Goal: Task Accomplishment & Management: Manage account settings

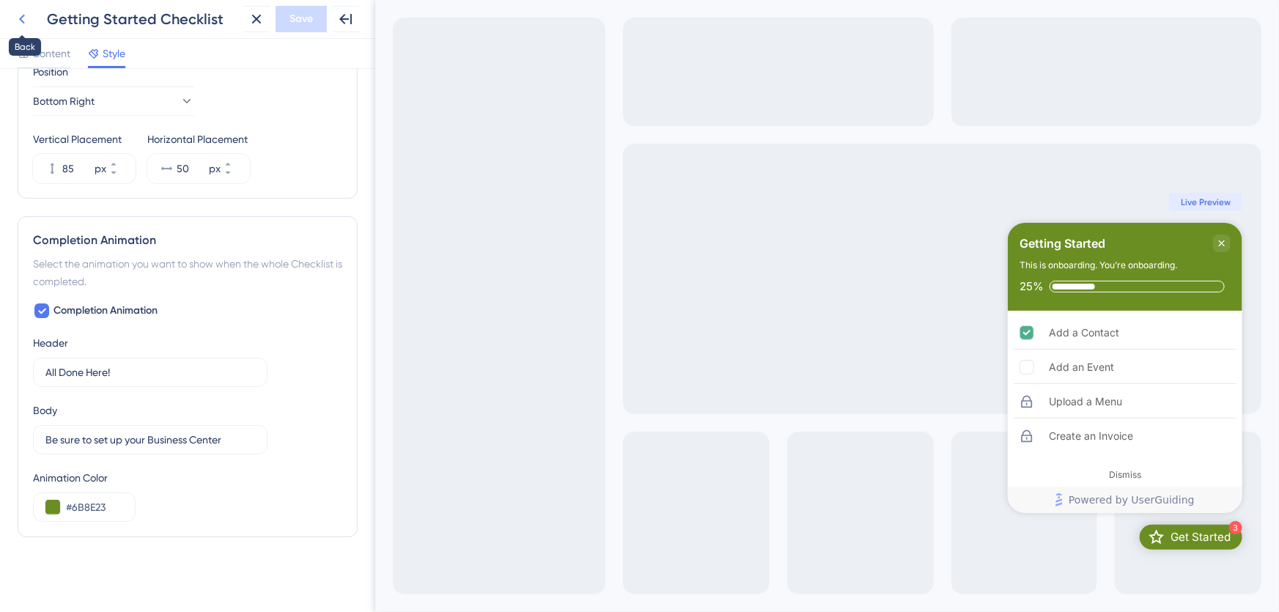
click at [24, 20] on icon at bounding box center [22, 19] width 18 height 18
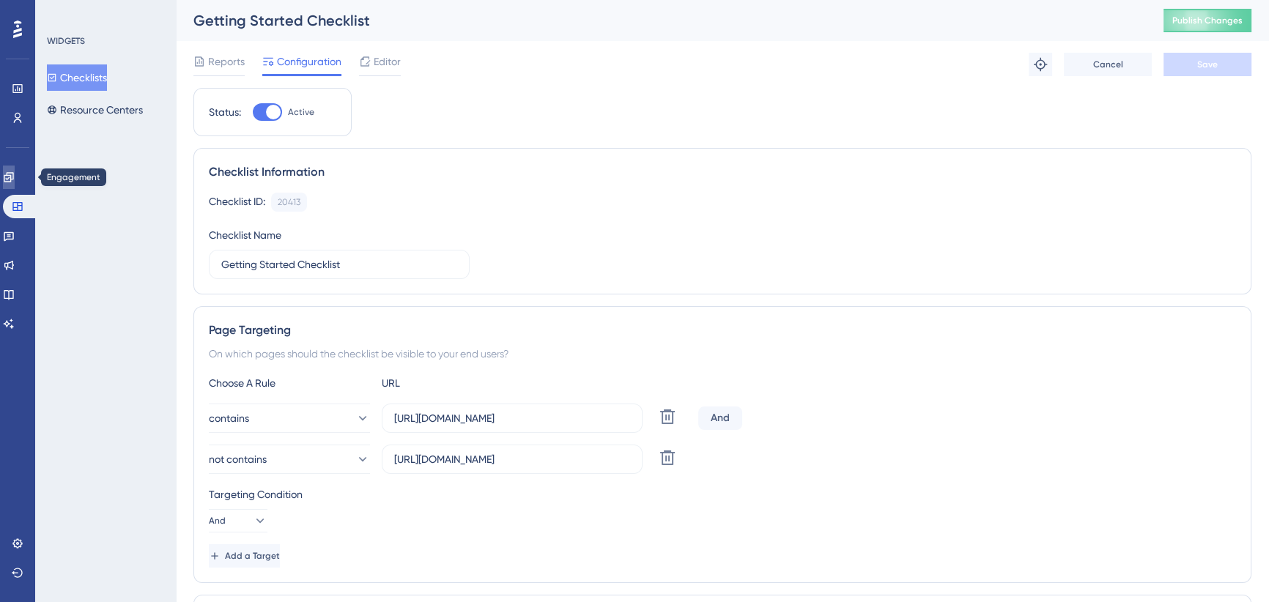
click at [15, 169] on link at bounding box center [9, 177] width 12 height 23
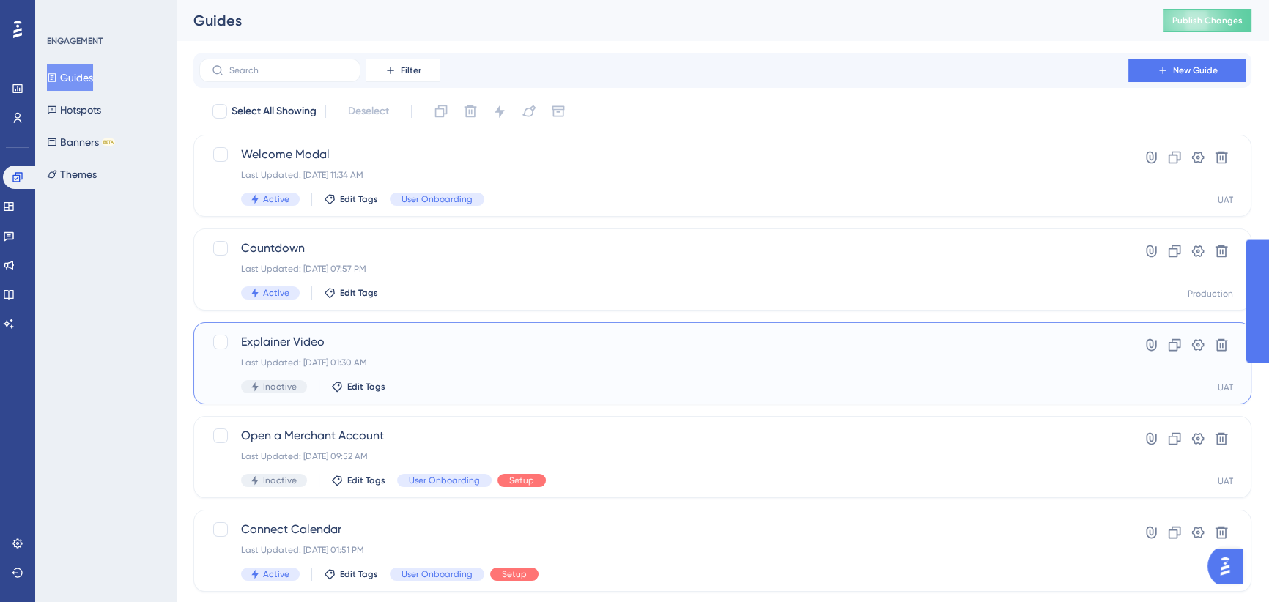
click at [347, 372] on div "Explainer Video Last Updated: [DATE] 01:30 AM Inactive Edit Tags" at bounding box center [664, 363] width 846 height 60
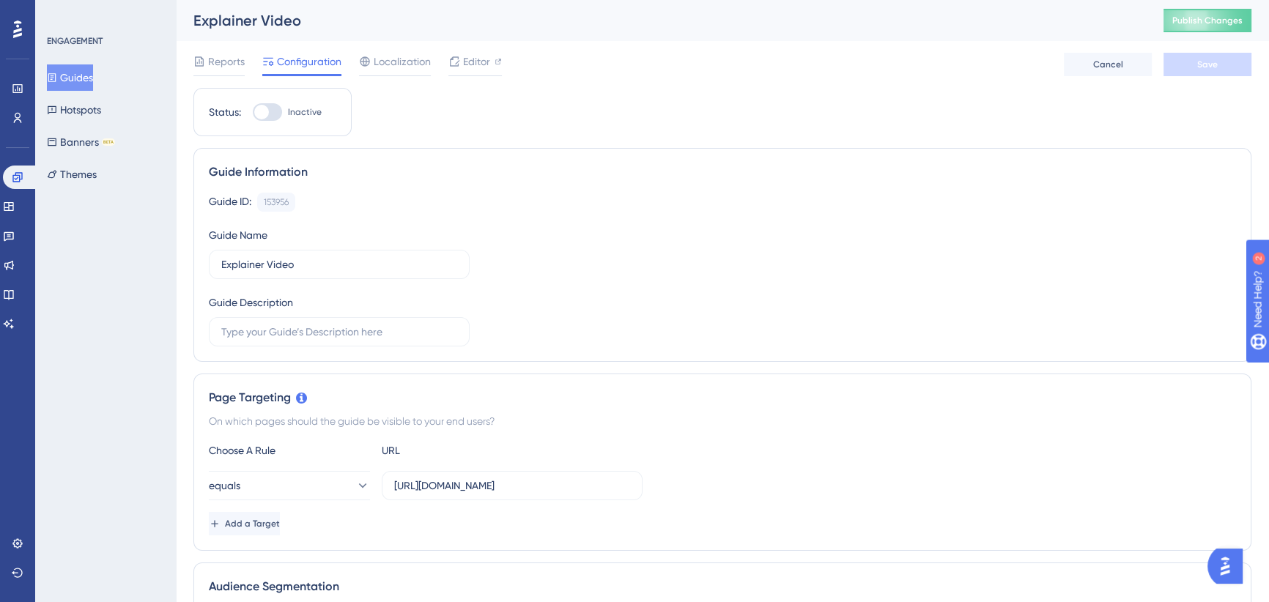
click at [87, 72] on button "Guides" at bounding box center [70, 77] width 46 height 26
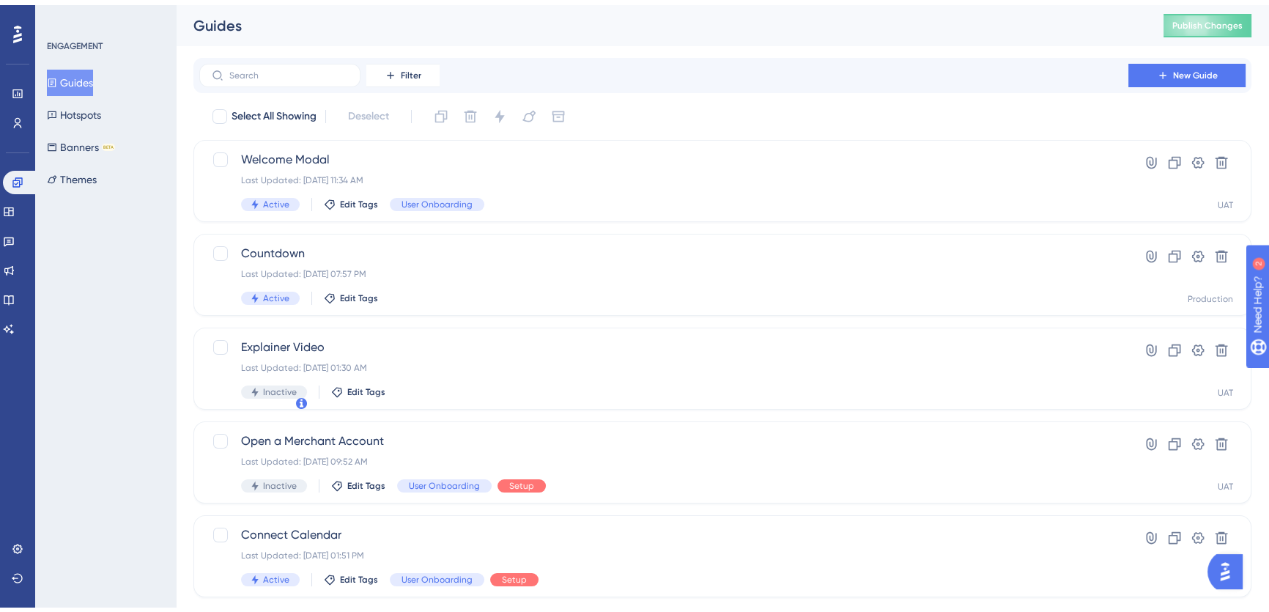
scroll to position [485, 0]
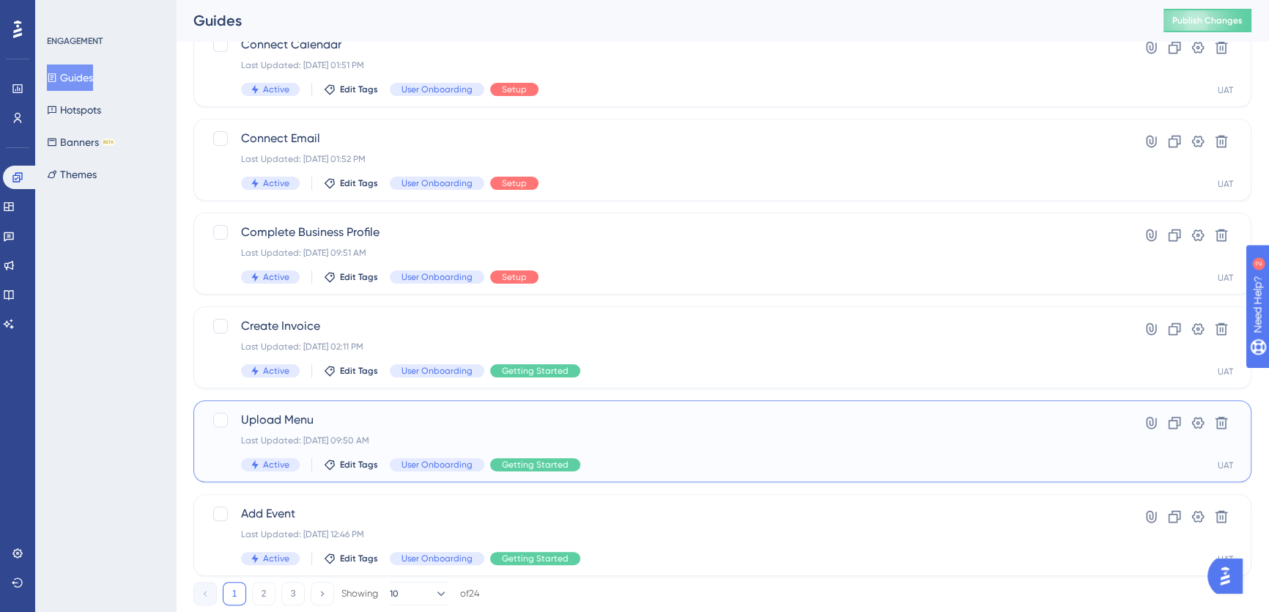
click at [334, 424] on span "Upload Menu" at bounding box center [664, 420] width 846 height 18
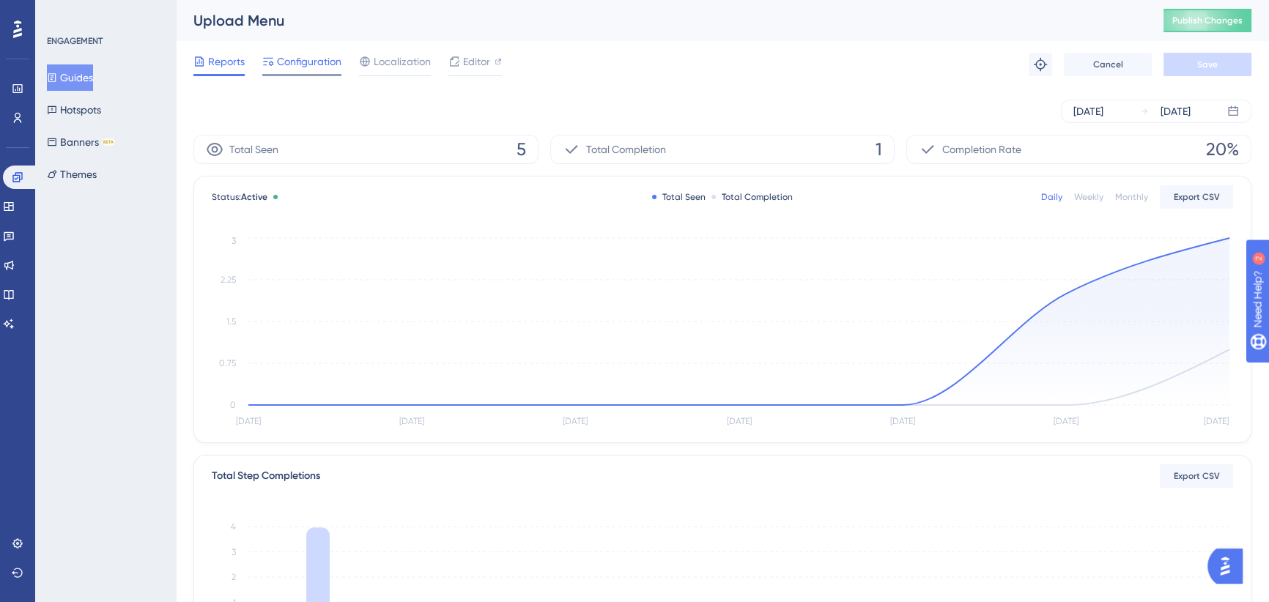
click at [301, 59] on span "Configuration" at bounding box center [309, 62] width 64 height 18
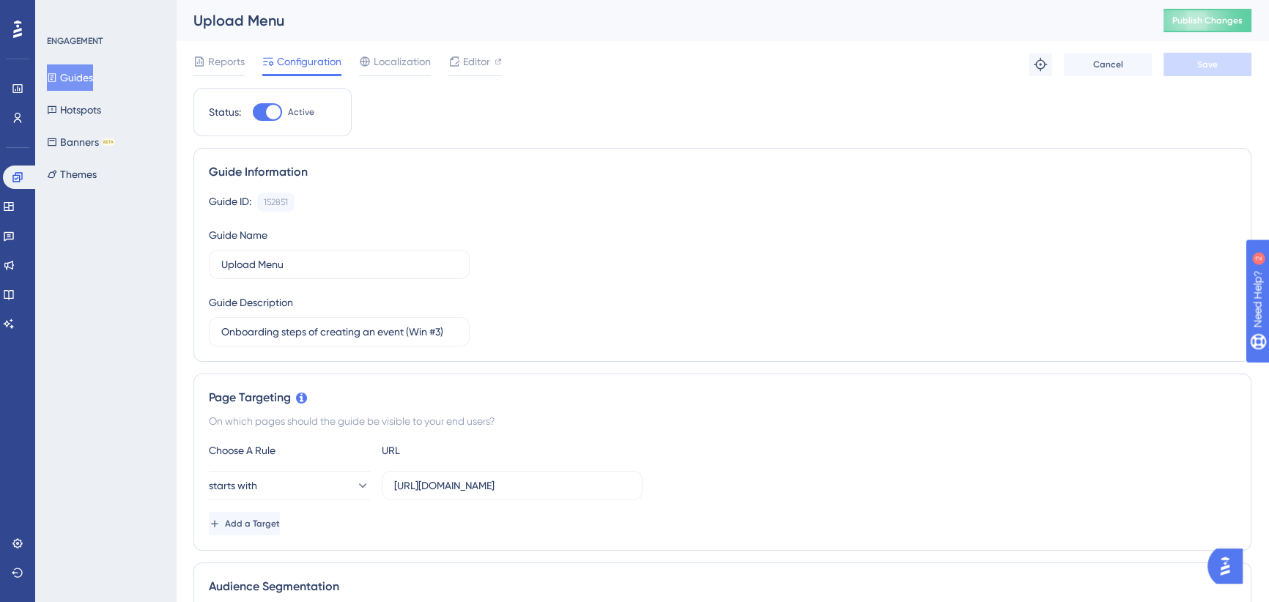
click at [81, 76] on button "Guides" at bounding box center [70, 77] width 46 height 26
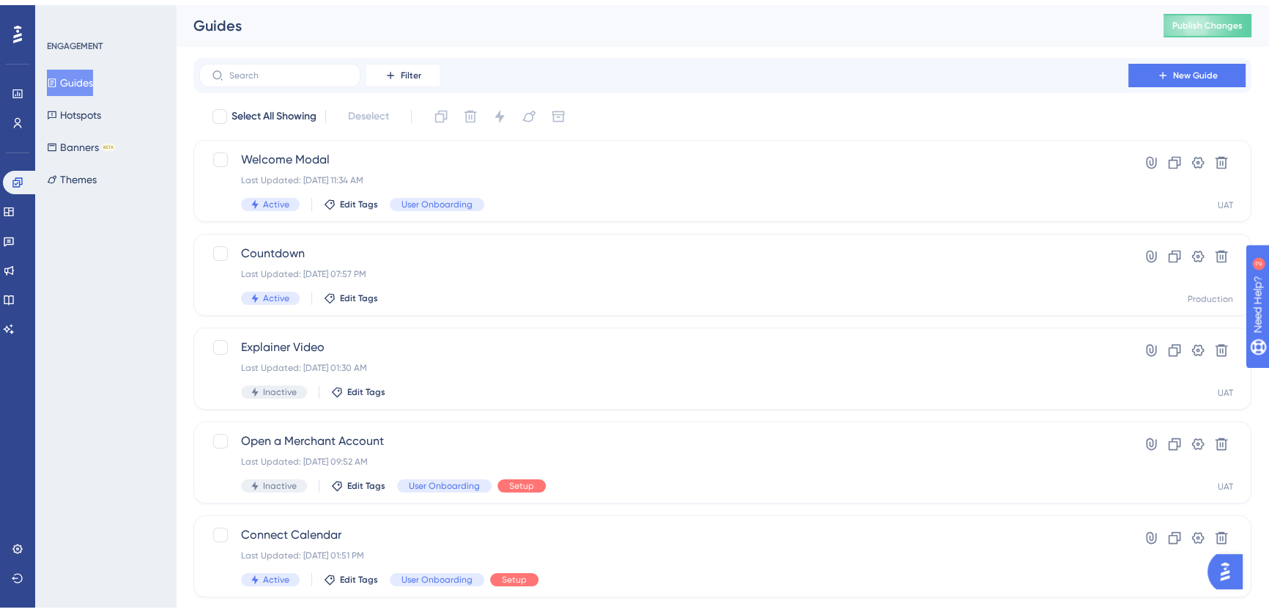
scroll to position [399, 0]
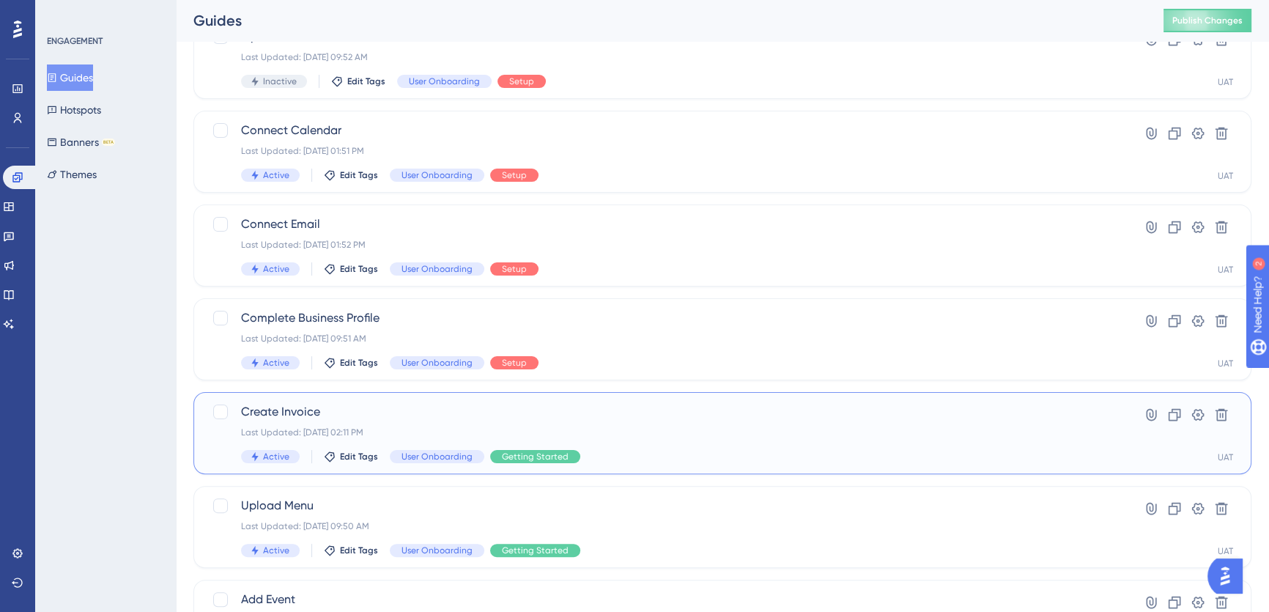
click at [381, 404] on span "Create Invoice" at bounding box center [664, 412] width 846 height 18
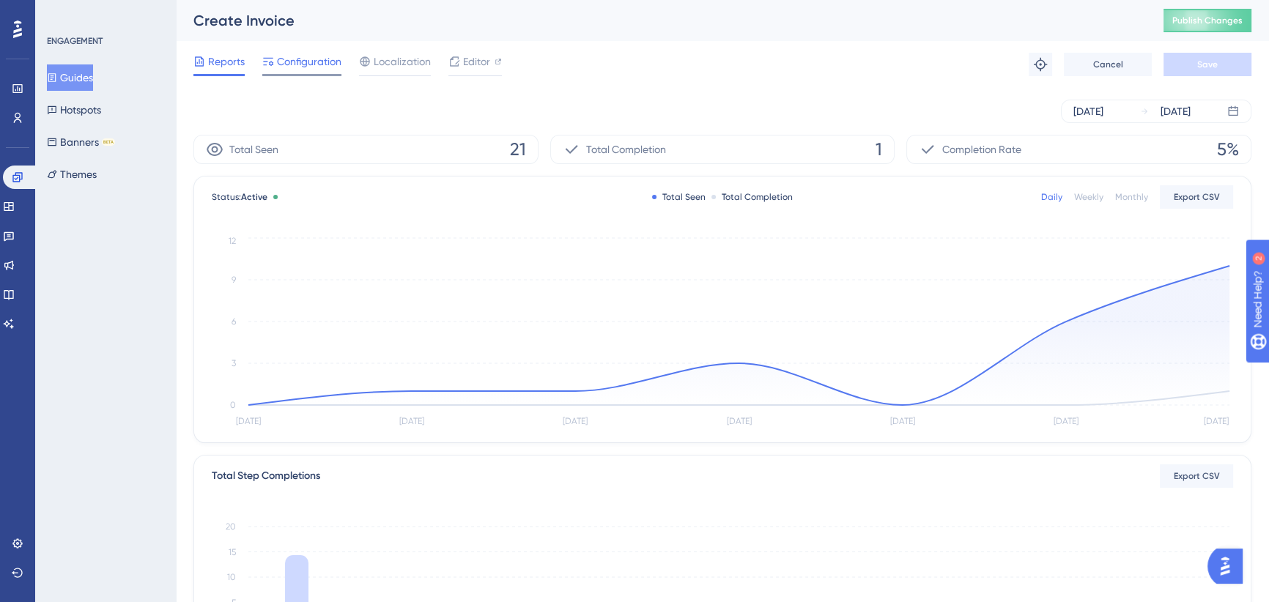
click at [306, 64] on span "Configuration" at bounding box center [309, 62] width 64 height 18
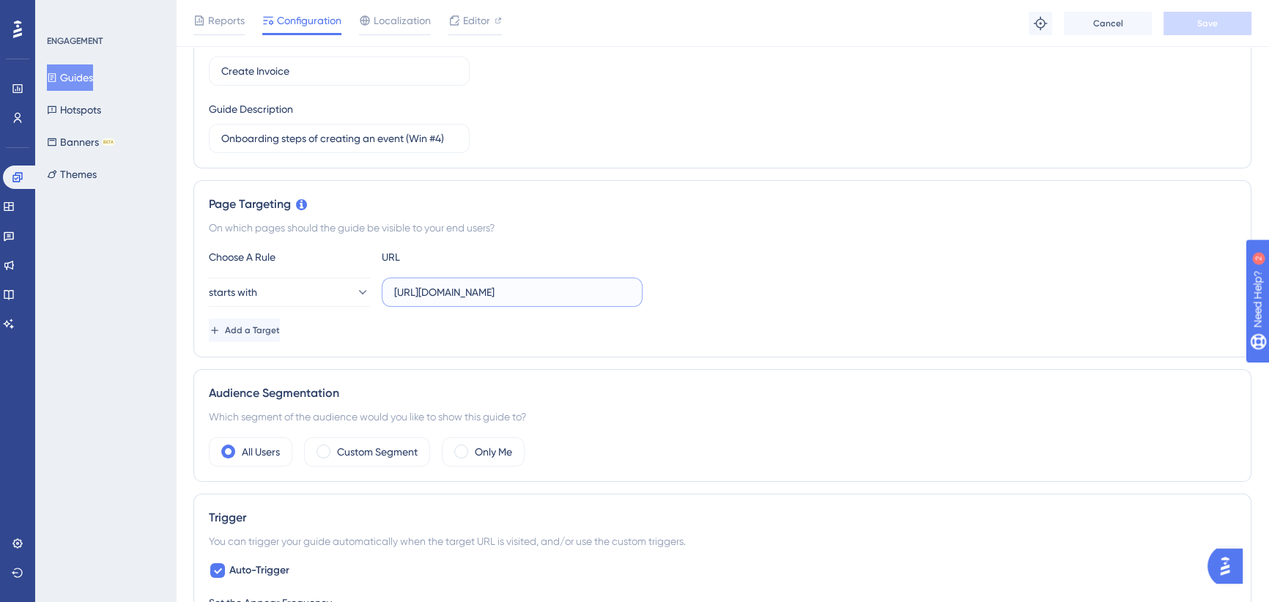
drag, startPoint x: 521, startPoint y: 287, endPoint x: 659, endPoint y: 288, distance: 137.8
click at [659, 288] on div "starts with [URL][DOMAIN_NAME]" at bounding box center [722, 292] width 1027 height 29
click at [687, 278] on div "starts with [URL][DOMAIN_NAME]" at bounding box center [722, 292] width 1027 height 29
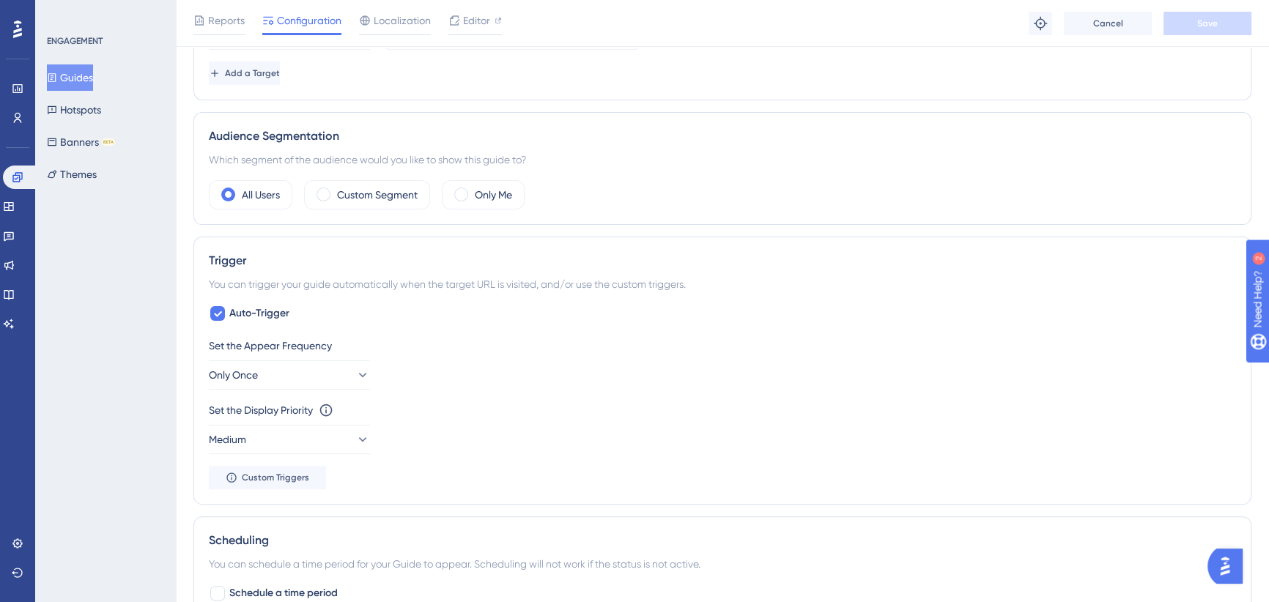
scroll to position [266, 0]
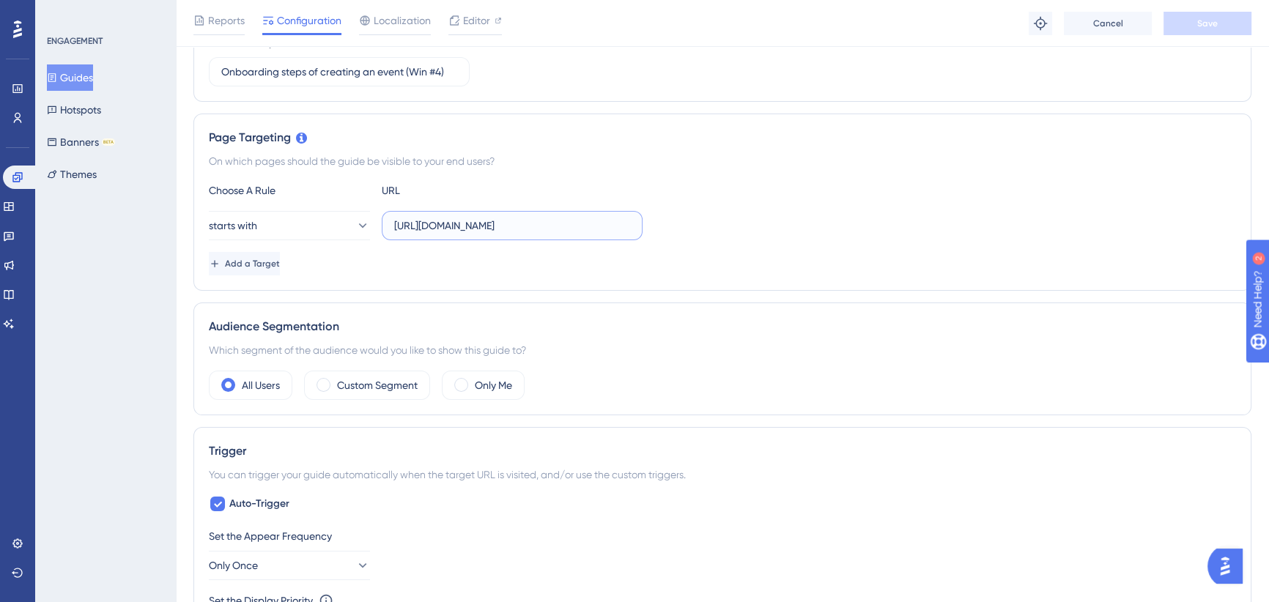
click at [566, 221] on input "[URL][DOMAIN_NAME]" at bounding box center [512, 226] width 236 height 16
drag, startPoint x: 537, startPoint y: 222, endPoint x: 643, endPoint y: 221, distance: 105.5
click at [643, 221] on div "starts with [URL][DOMAIN_NAME]" at bounding box center [722, 225] width 1027 height 29
click at [775, 221] on div "starts with [URL][DOMAIN_NAME]" at bounding box center [722, 225] width 1027 height 29
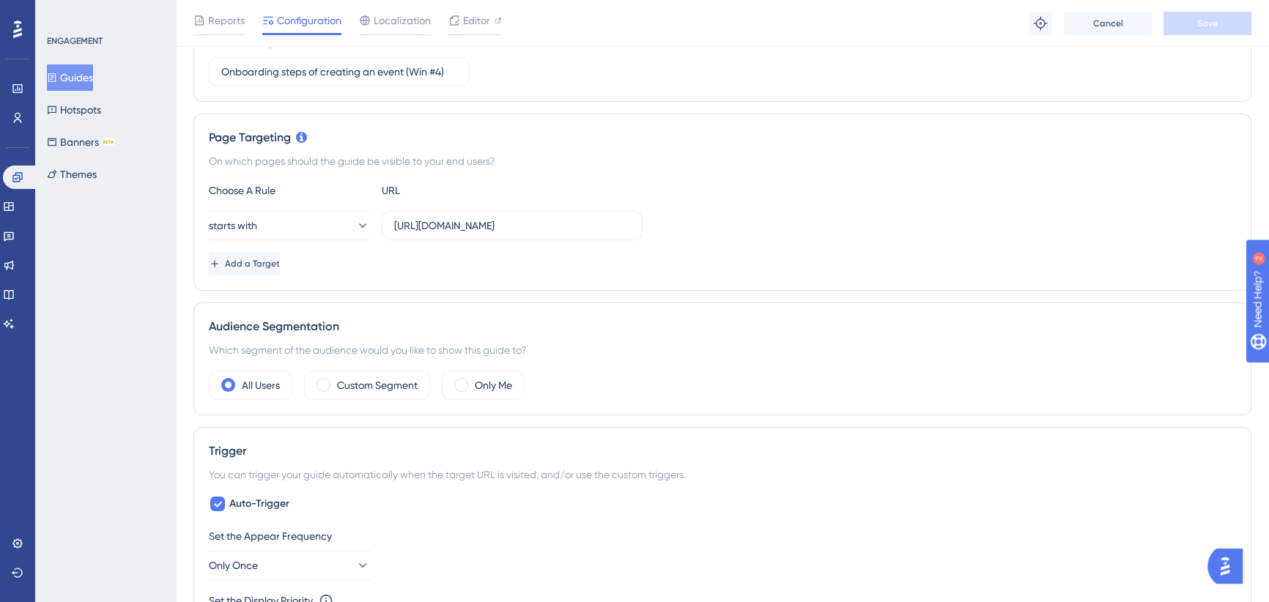
scroll to position [399, 0]
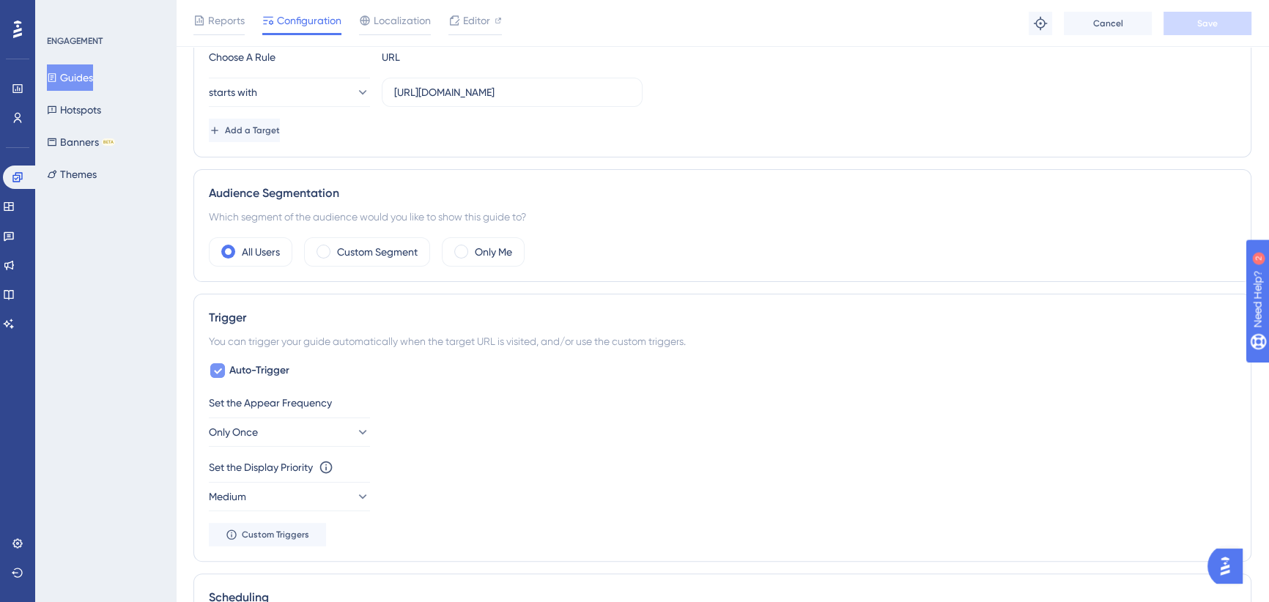
click at [223, 367] on div at bounding box center [217, 370] width 15 height 15
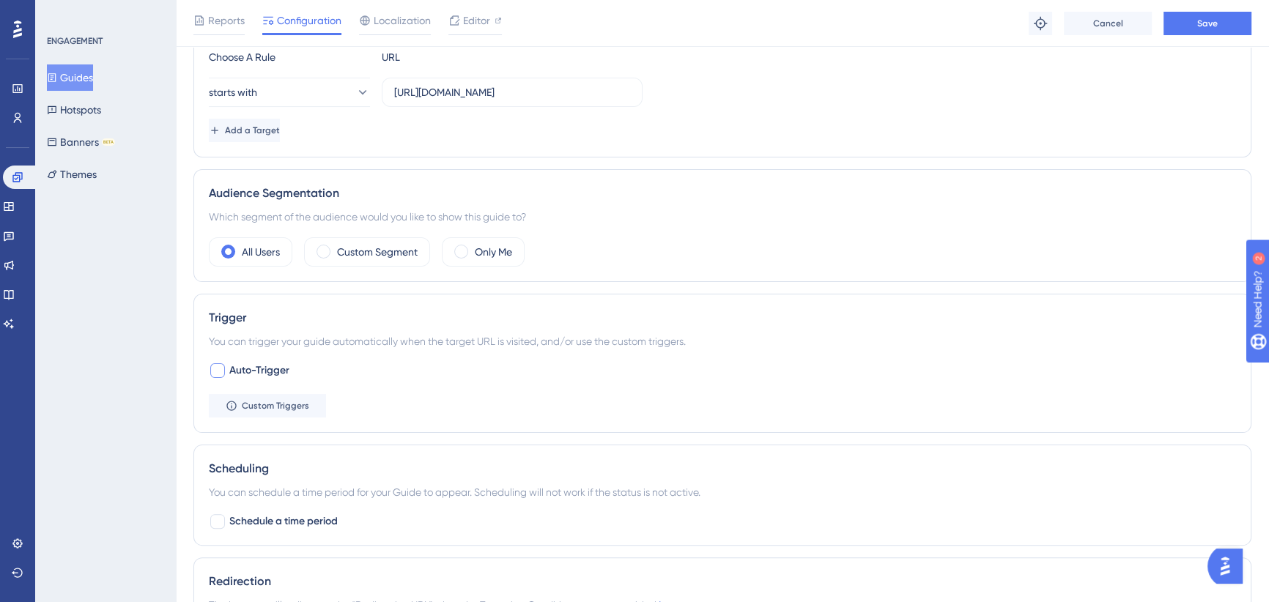
click at [220, 369] on div at bounding box center [217, 370] width 15 height 15
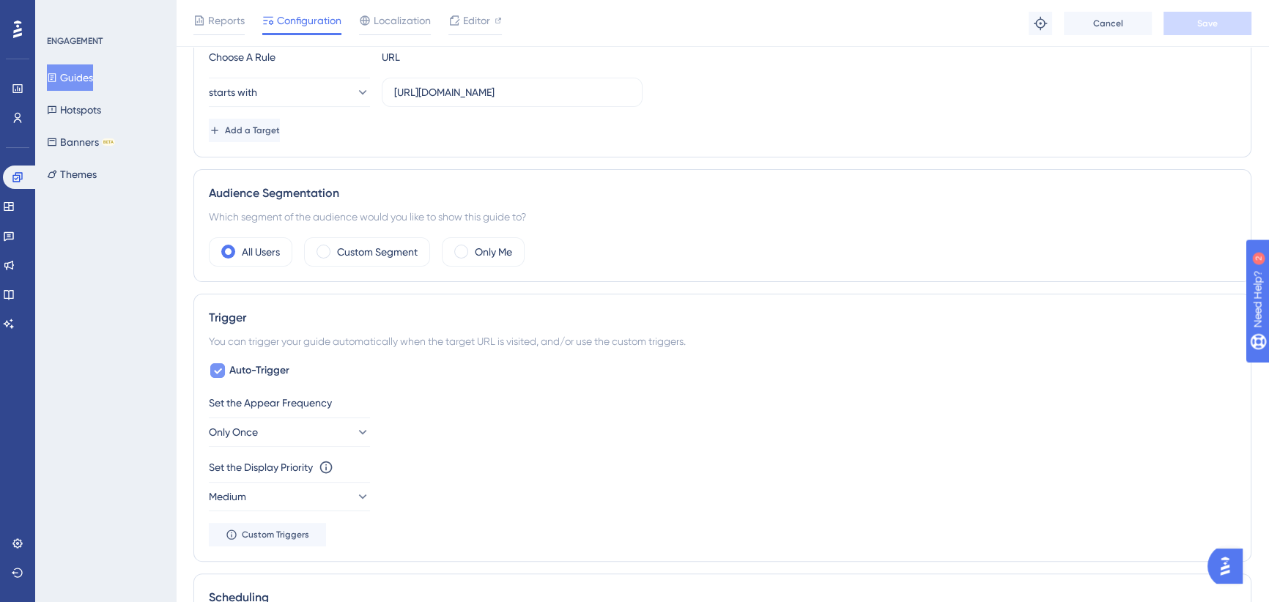
click at [217, 372] on icon at bounding box center [218, 372] width 8 height 6
checkbox input "false"
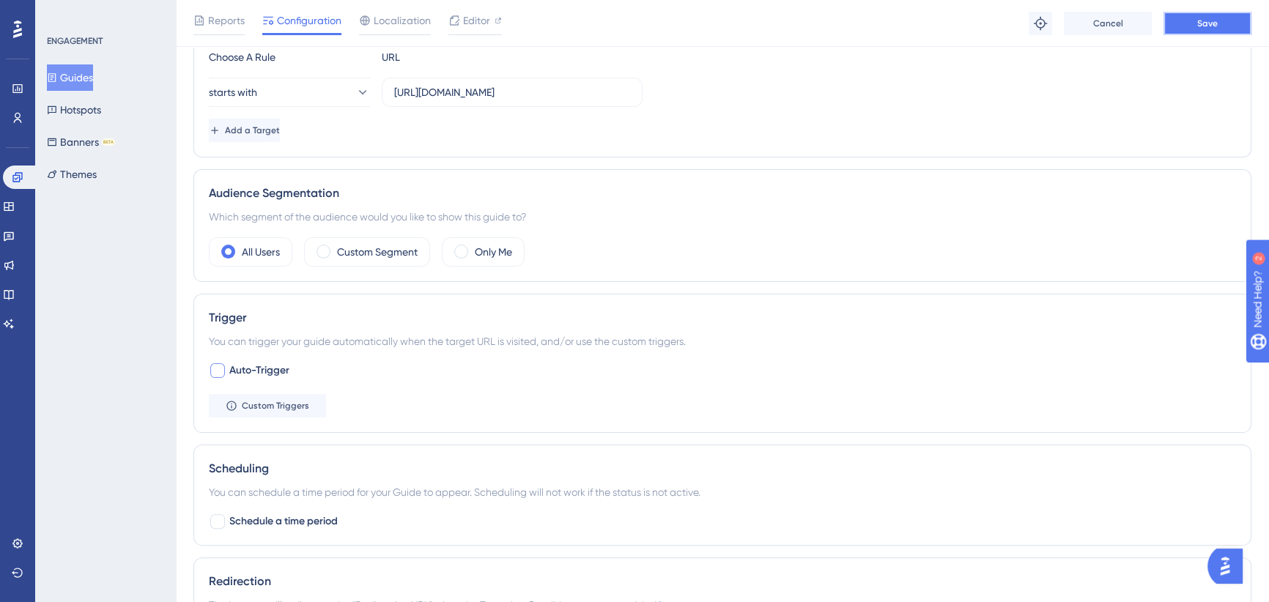
click at [1207, 18] on span "Save" at bounding box center [1207, 24] width 21 height 12
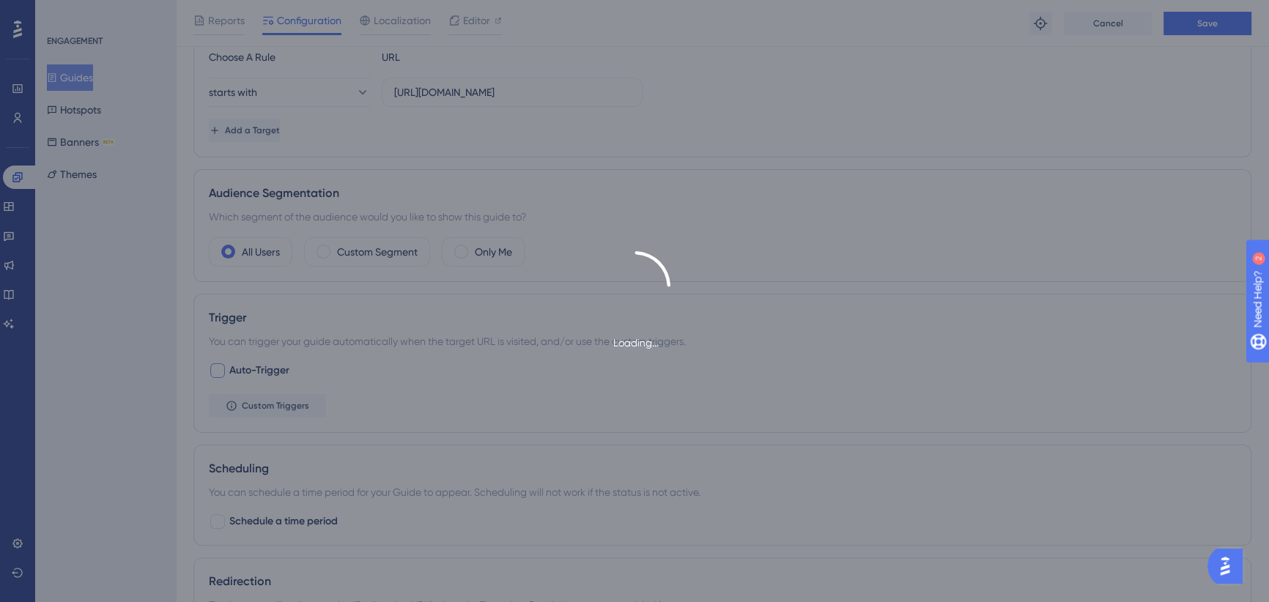
scroll to position [0, 0]
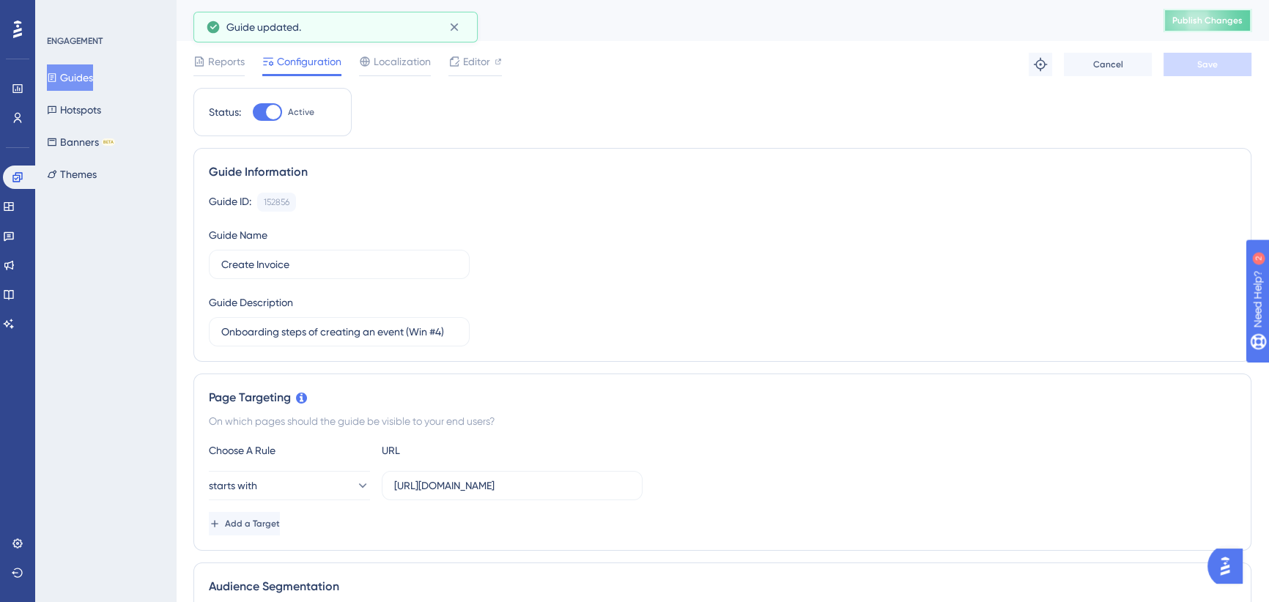
click at [1221, 22] on span "Publish Changes" at bounding box center [1208, 21] width 70 height 12
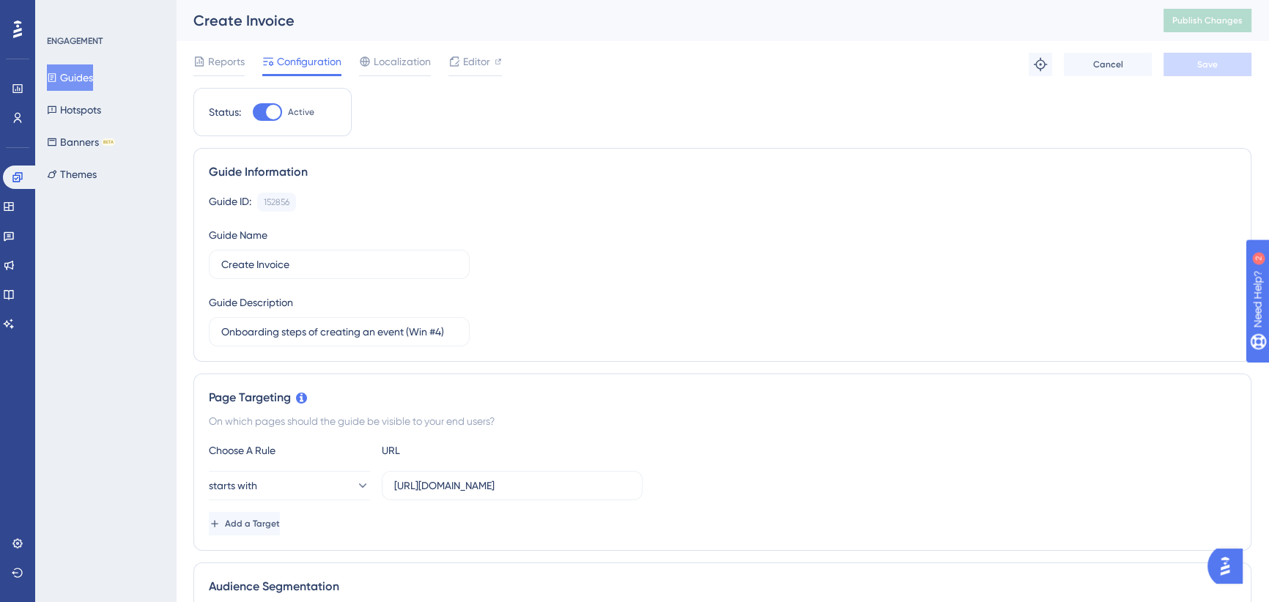
click at [90, 71] on button "Guides" at bounding box center [70, 77] width 46 height 26
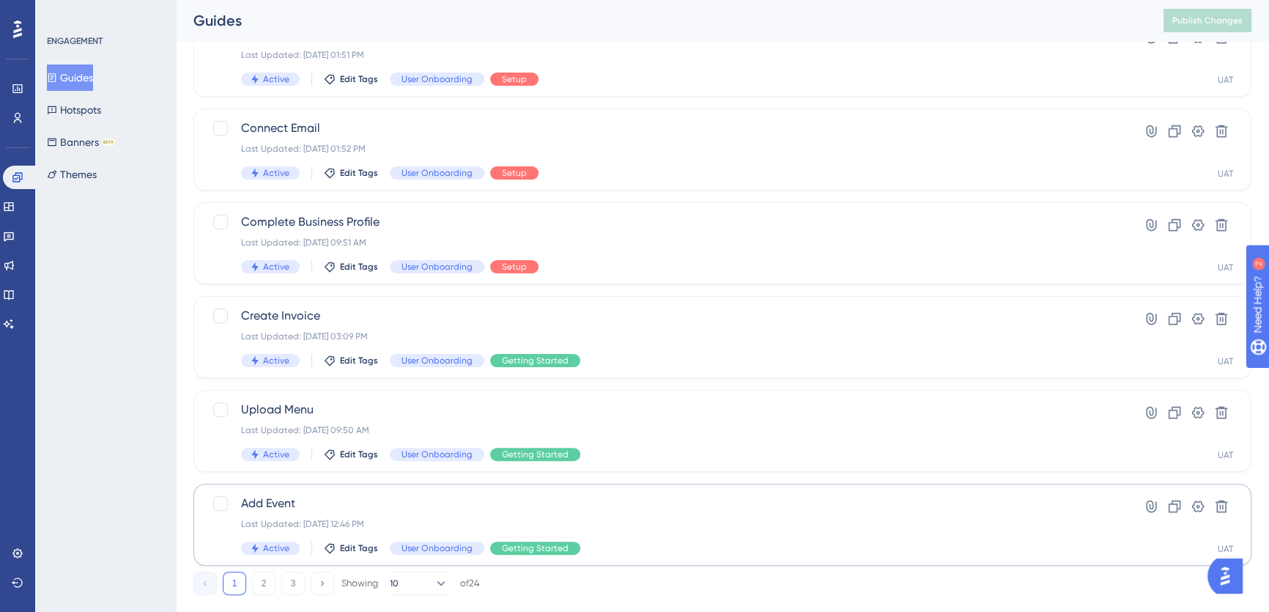
scroll to position [525, 0]
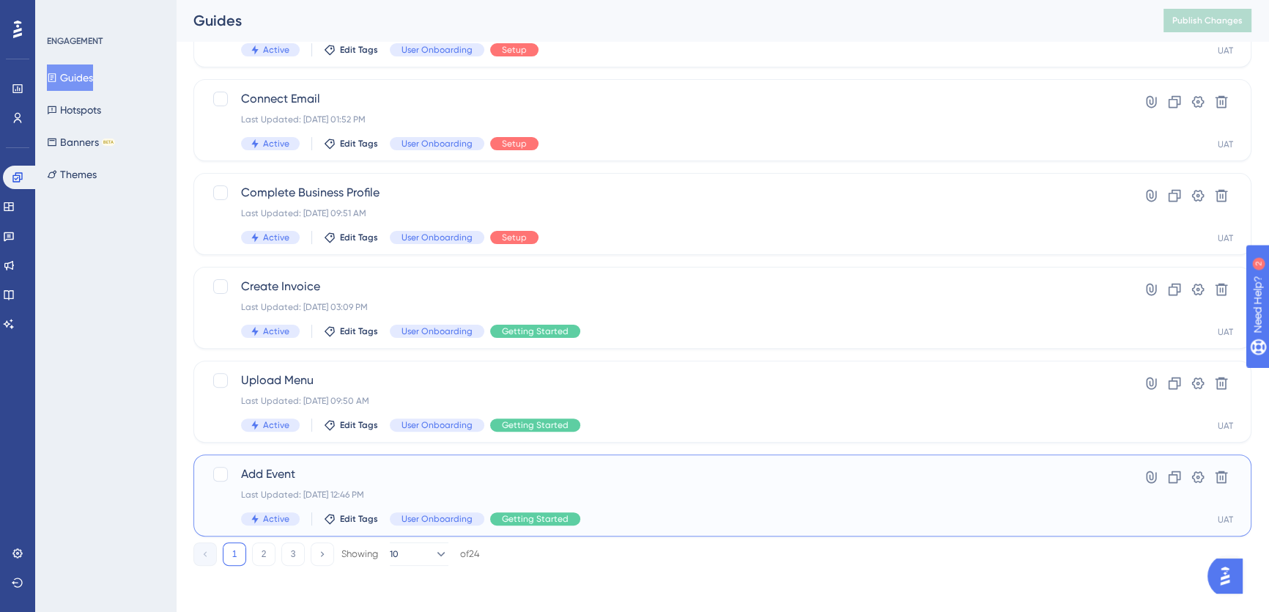
click at [425, 476] on span "Add Event" at bounding box center [664, 474] width 846 height 18
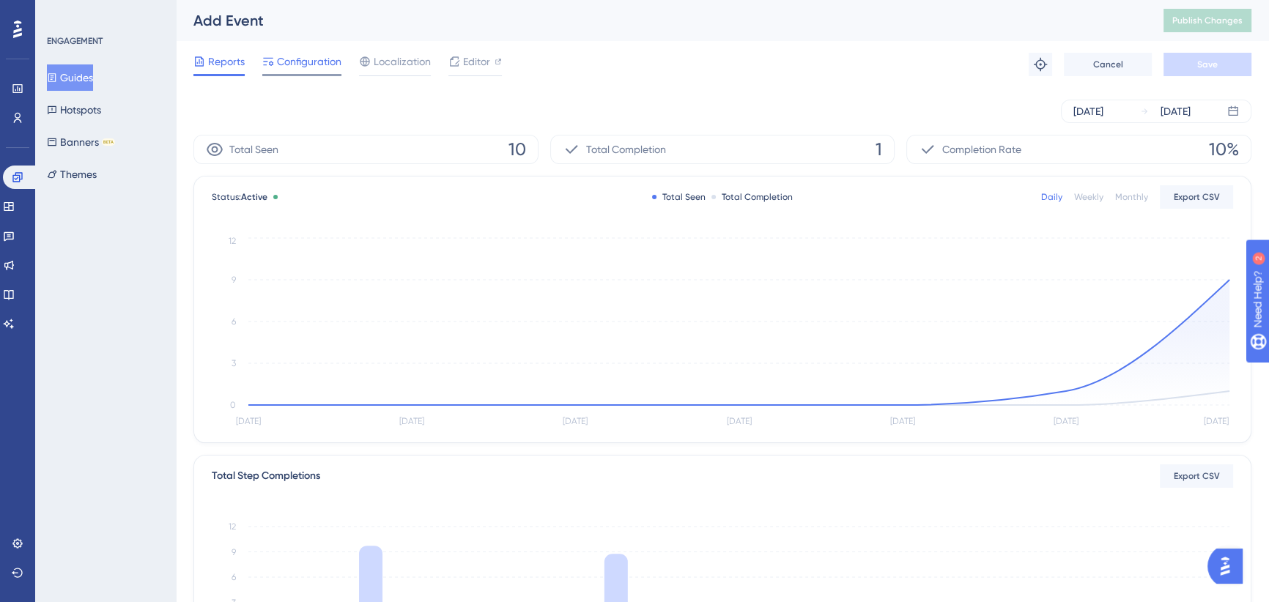
click at [279, 54] on span "Configuration" at bounding box center [309, 62] width 64 height 18
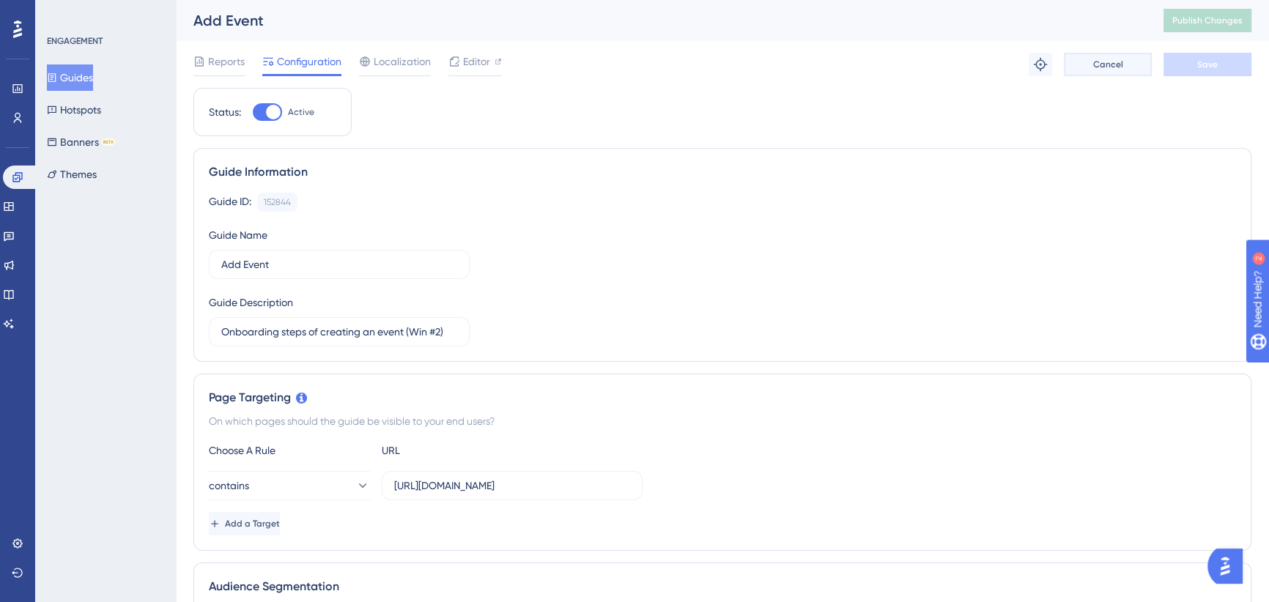
click at [1124, 64] on button "Cancel" at bounding box center [1108, 64] width 88 height 23
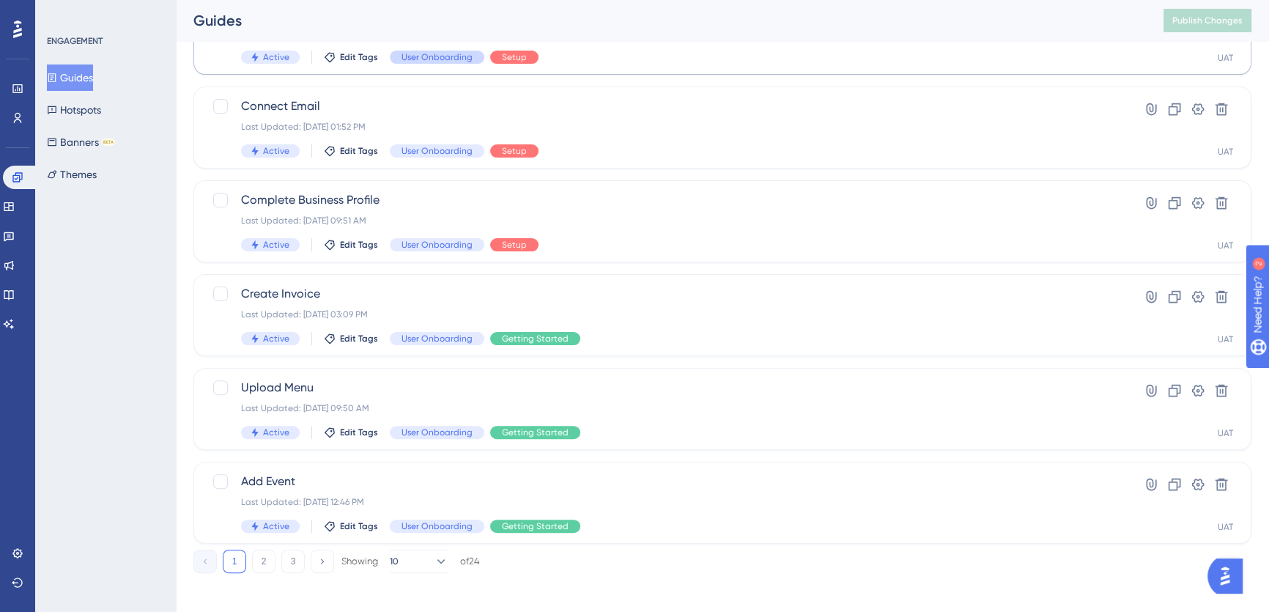
scroll to position [525, 0]
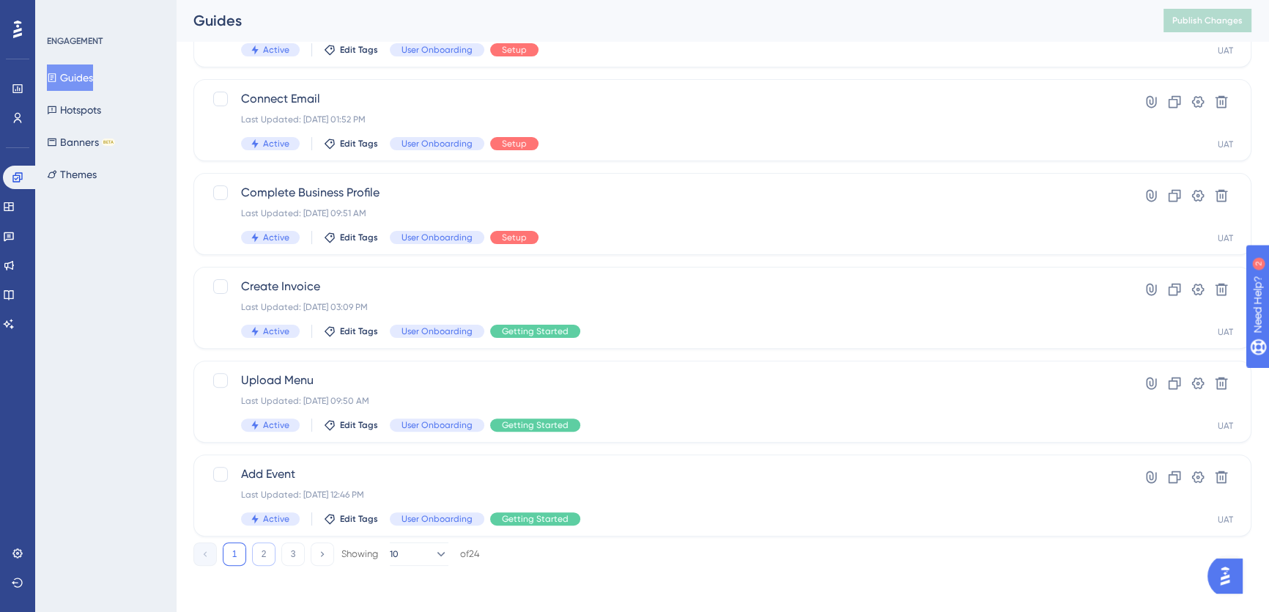
click at [259, 557] on button "2" at bounding box center [263, 553] width 23 height 23
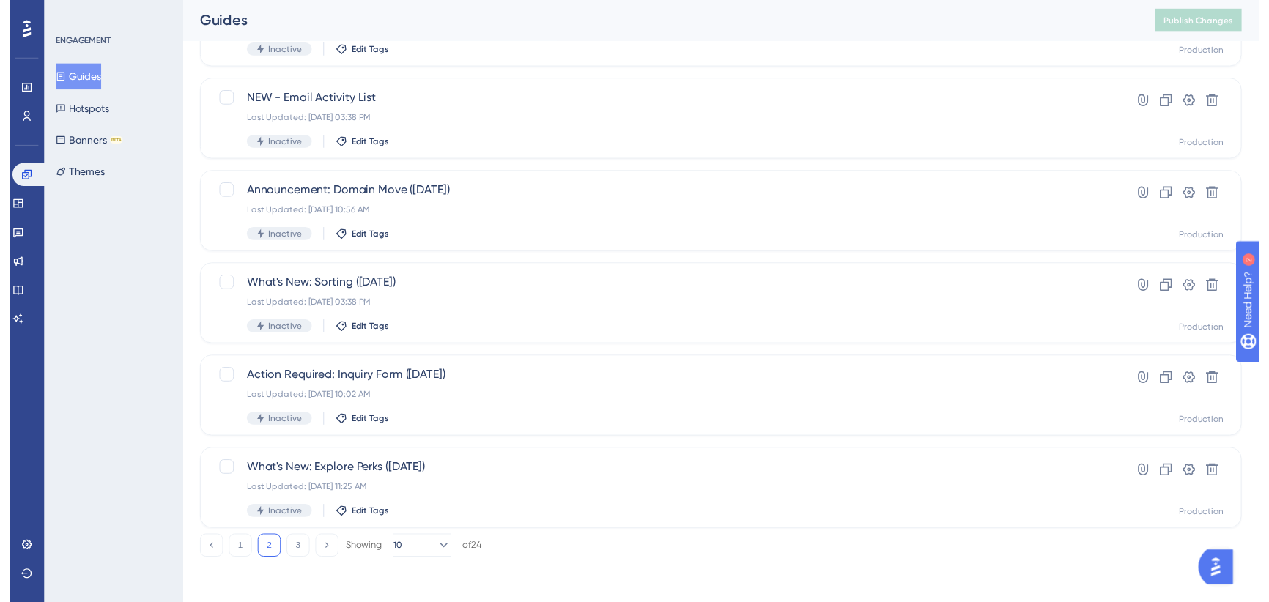
scroll to position [0, 0]
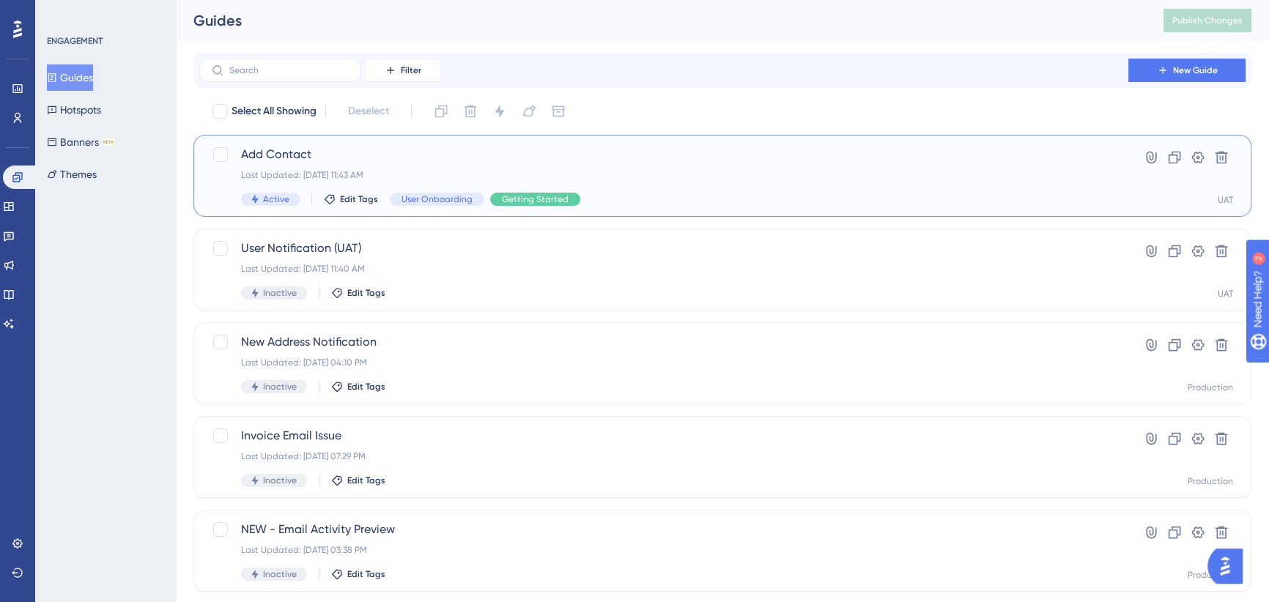
click at [462, 146] on span "Add Contact" at bounding box center [664, 155] width 846 height 18
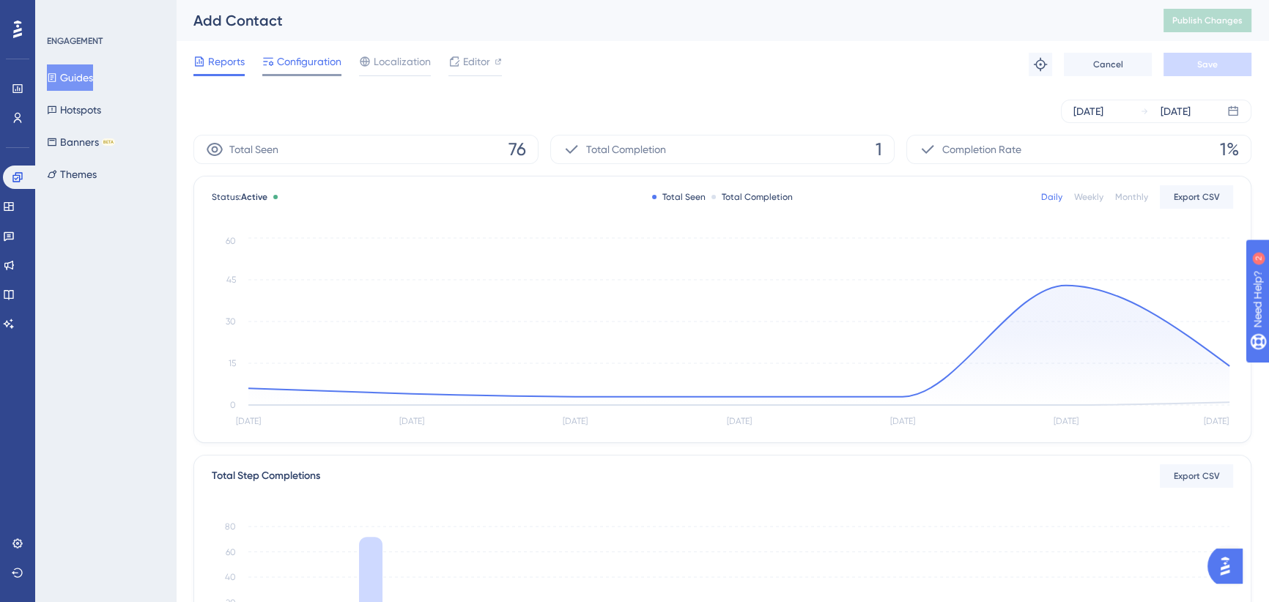
click at [300, 61] on span "Configuration" at bounding box center [309, 62] width 64 height 18
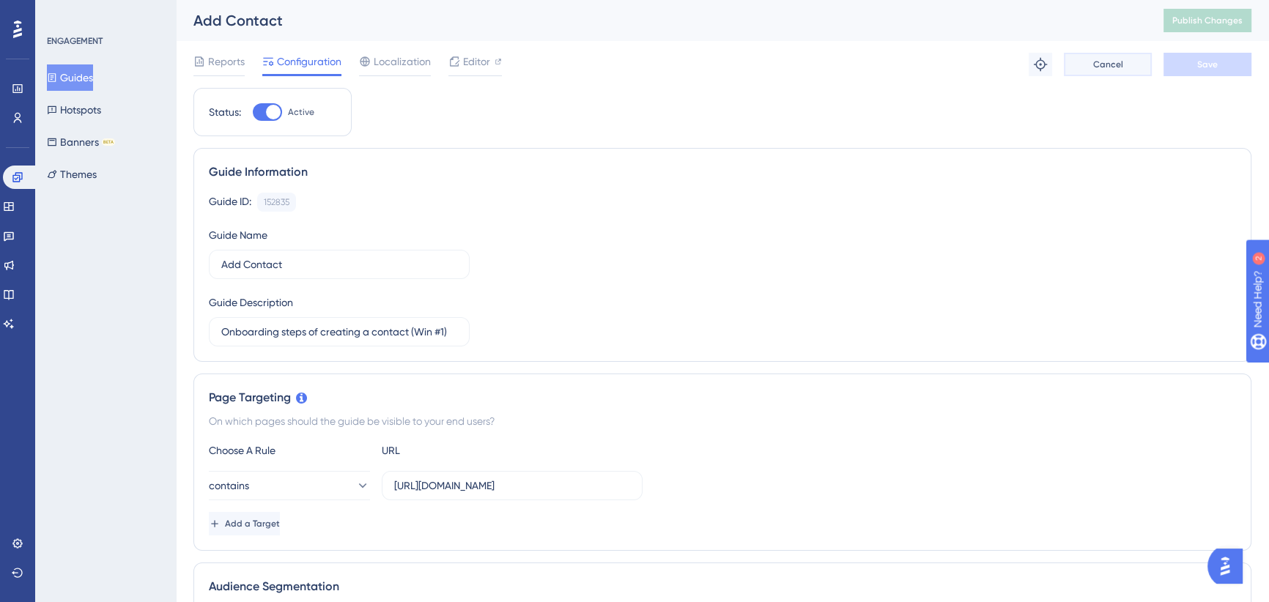
click at [1107, 64] on span "Cancel" at bounding box center [1108, 65] width 30 height 12
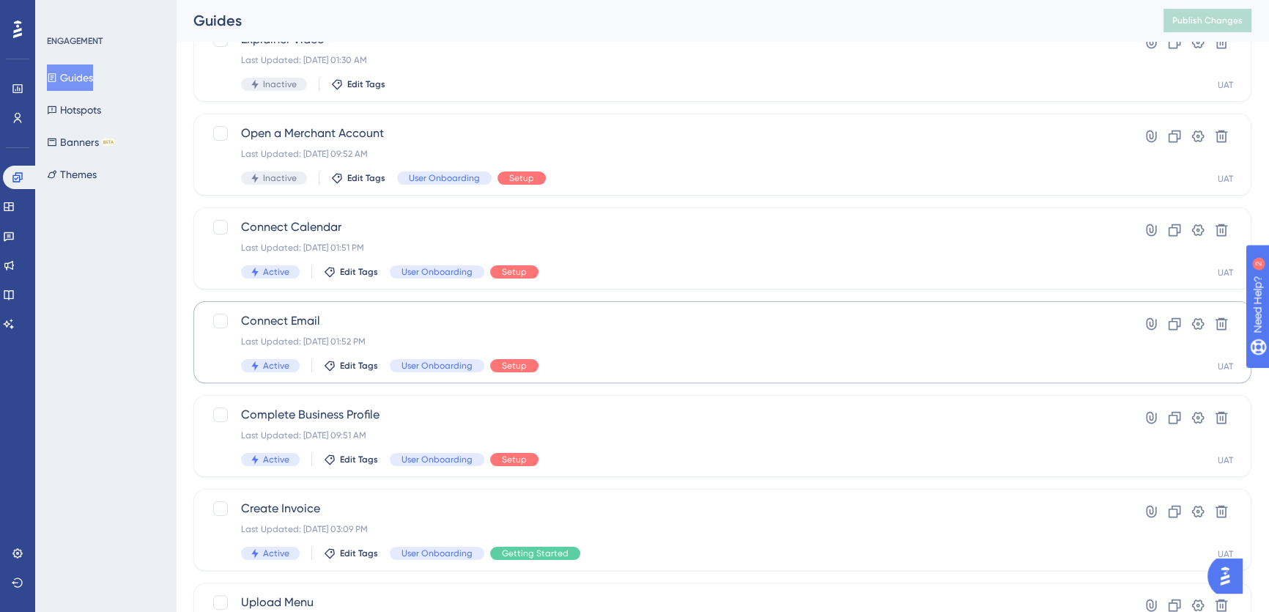
scroll to position [333, 0]
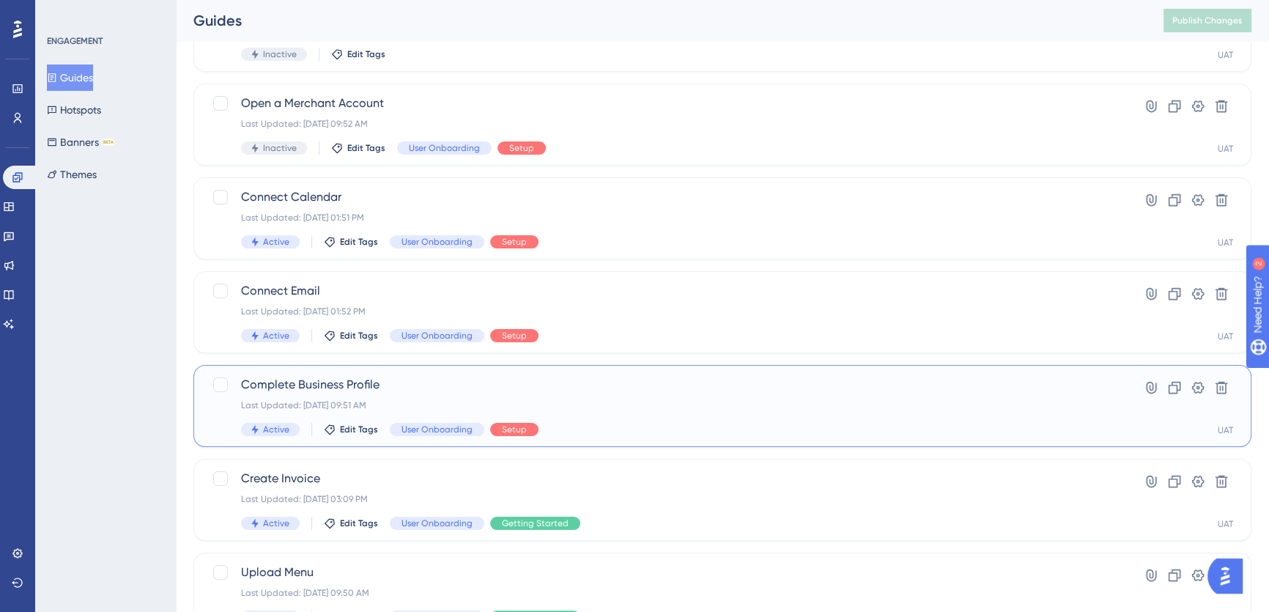
click at [494, 380] on span "Complete Business Profile" at bounding box center [664, 385] width 846 height 18
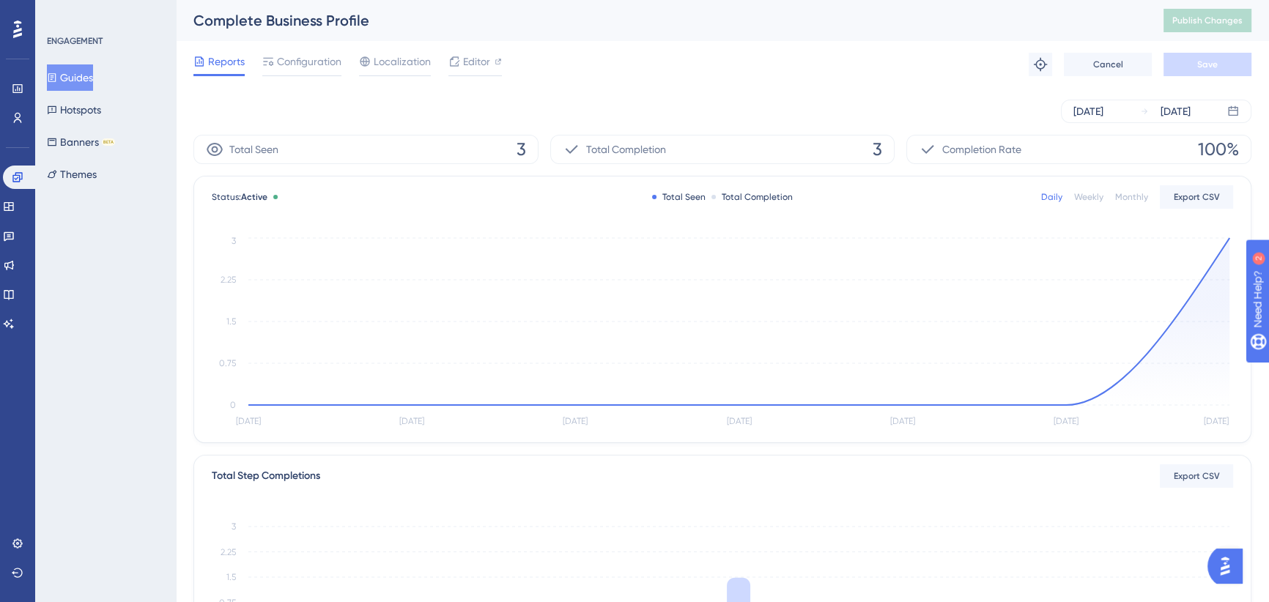
click at [303, 21] on div "Complete Business Profile" at bounding box center [660, 20] width 934 height 21
click at [296, 51] on div "Reports Configuration Localization Editor Troubleshoot Cancel Save" at bounding box center [722, 64] width 1058 height 47
click at [295, 63] on span "Configuration" at bounding box center [309, 62] width 64 height 18
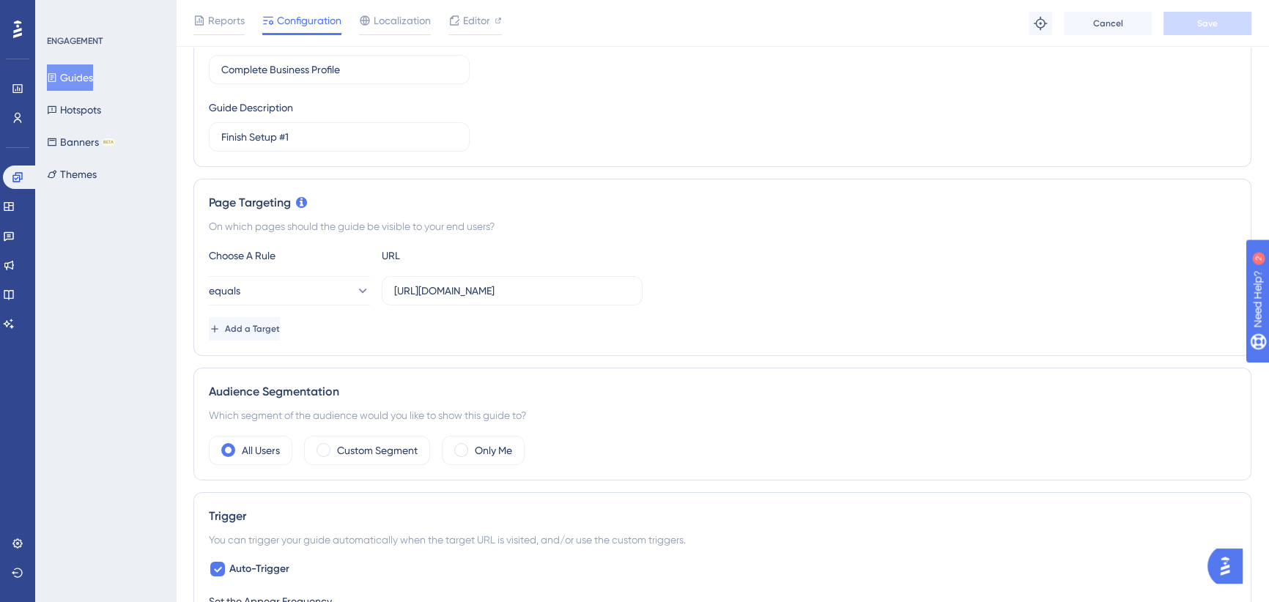
scroll to position [199, 0]
click at [546, 289] on input "[URL][DOMAIN_NAME]" at bounding box center [512, 292] width 236 height 16
drag, startPoint x: 528, startPoint y: 289, endPoint x: 705, endPoint y: 290, distance: 177.3
click at [705, 290] on div "equals [URL][DOMAIN_NAME]" at bounding box center [722, 292] width 1027 height 29
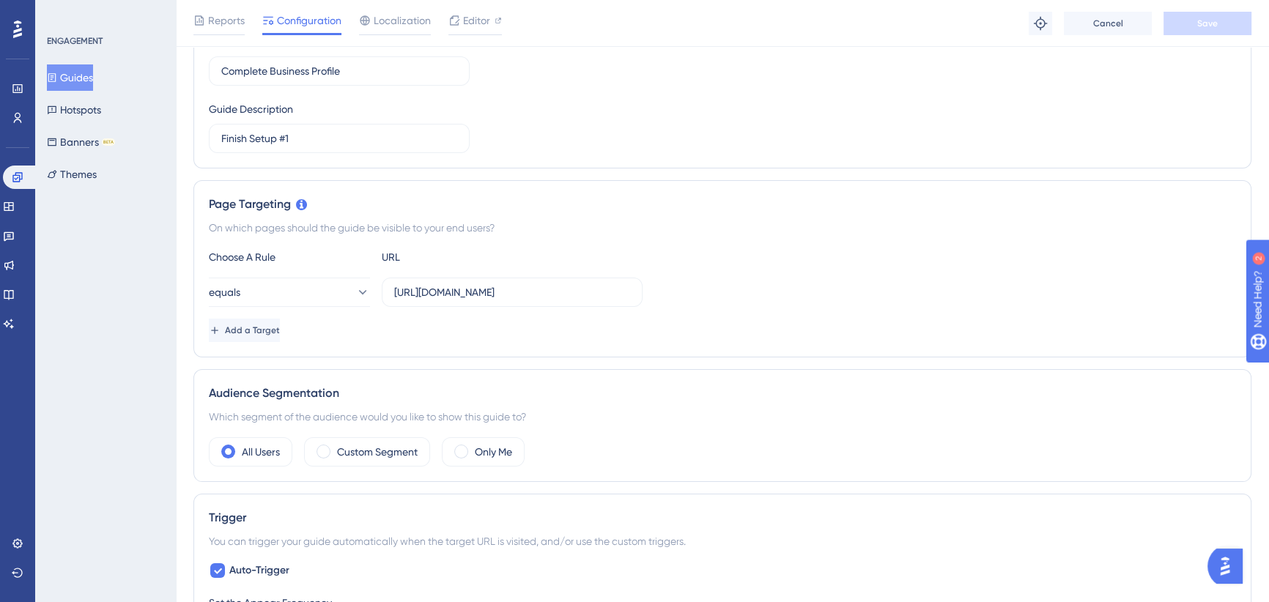
click at [683, 327] on div "Add a Target" at bounding box center [722, 330] width 1027 height 23
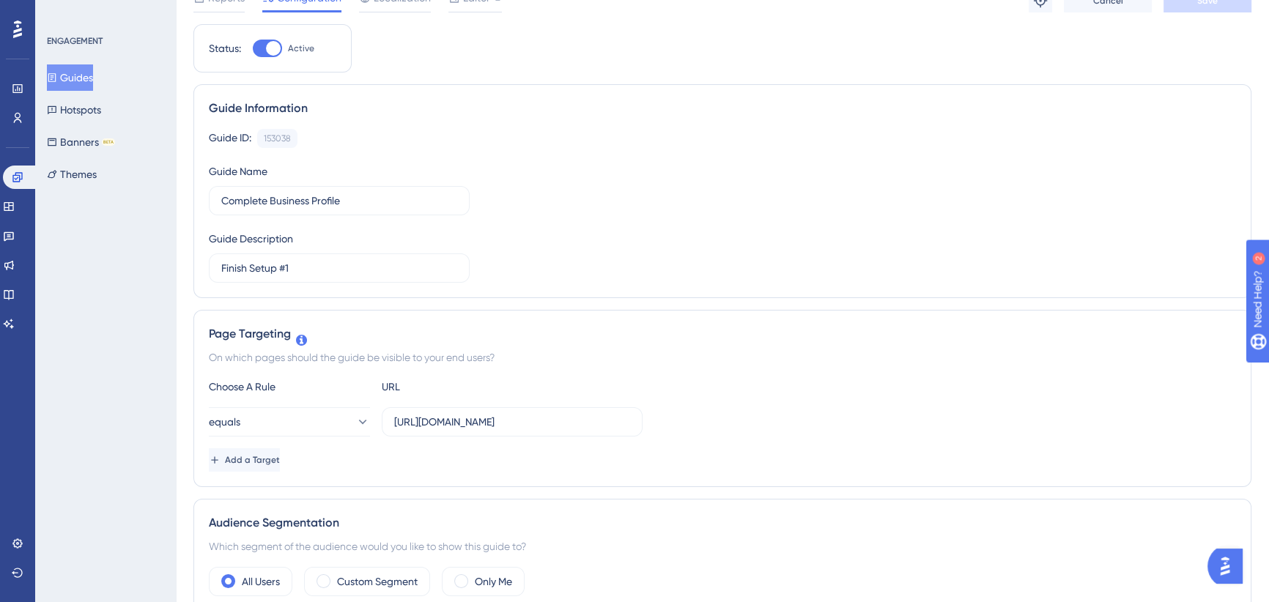
scroll to position [0, 0]
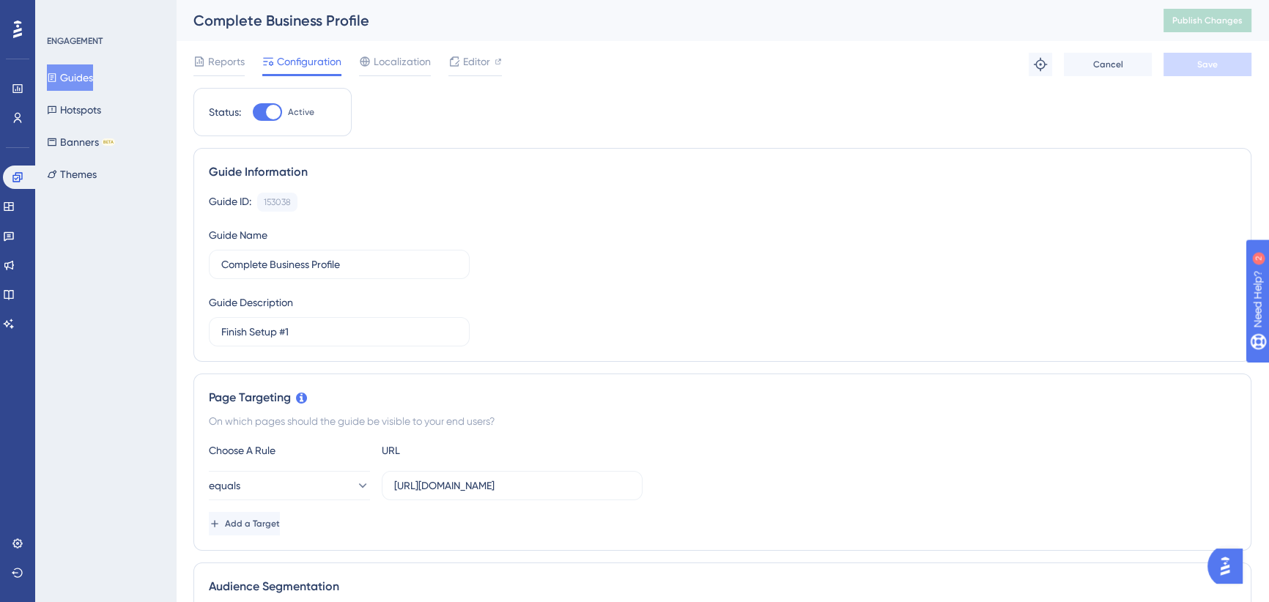
click at [91, 72] on button "Guides" at bounding box center [70, 77] width 46 height 26
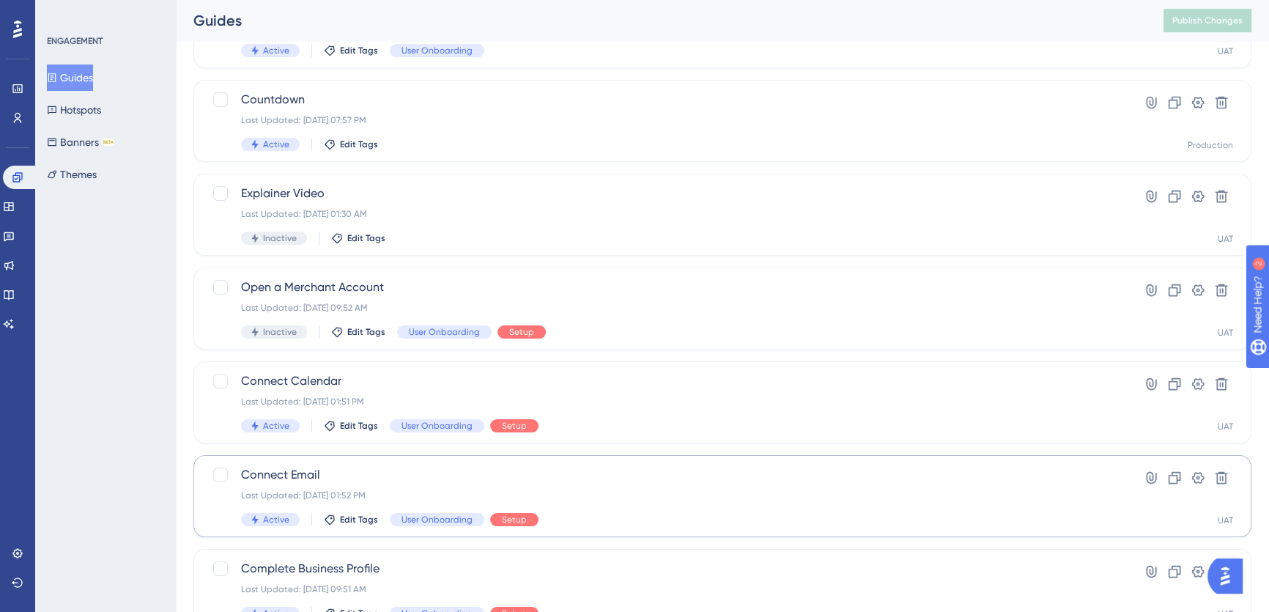
scroll to position [266, 0]
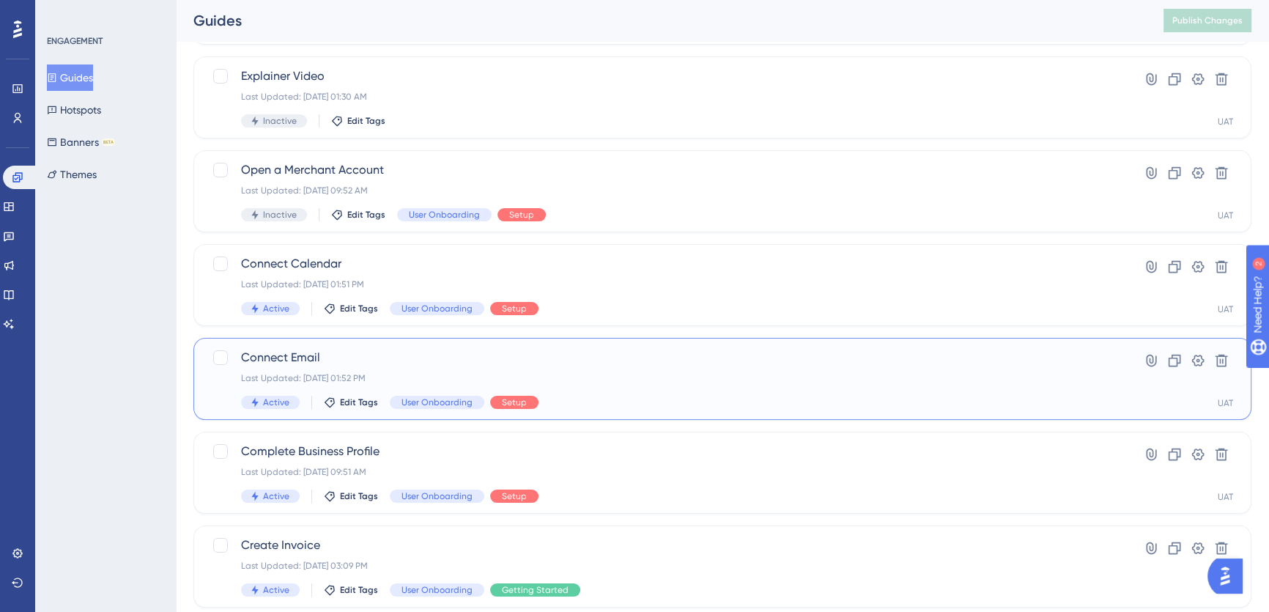
click at [443, 358] on span "Connect Email" at bounding box center [664, 358] width 846 height 18
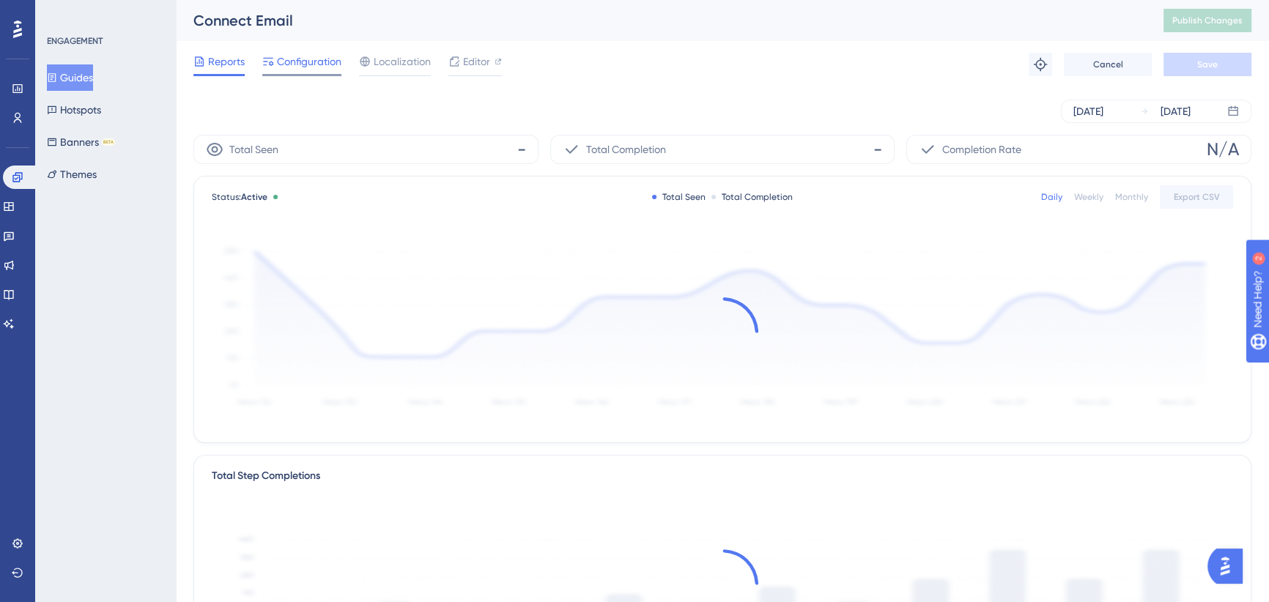
click at [301, 59] on span "Configuration" at bounding box center [309, 62] width 64 height 18
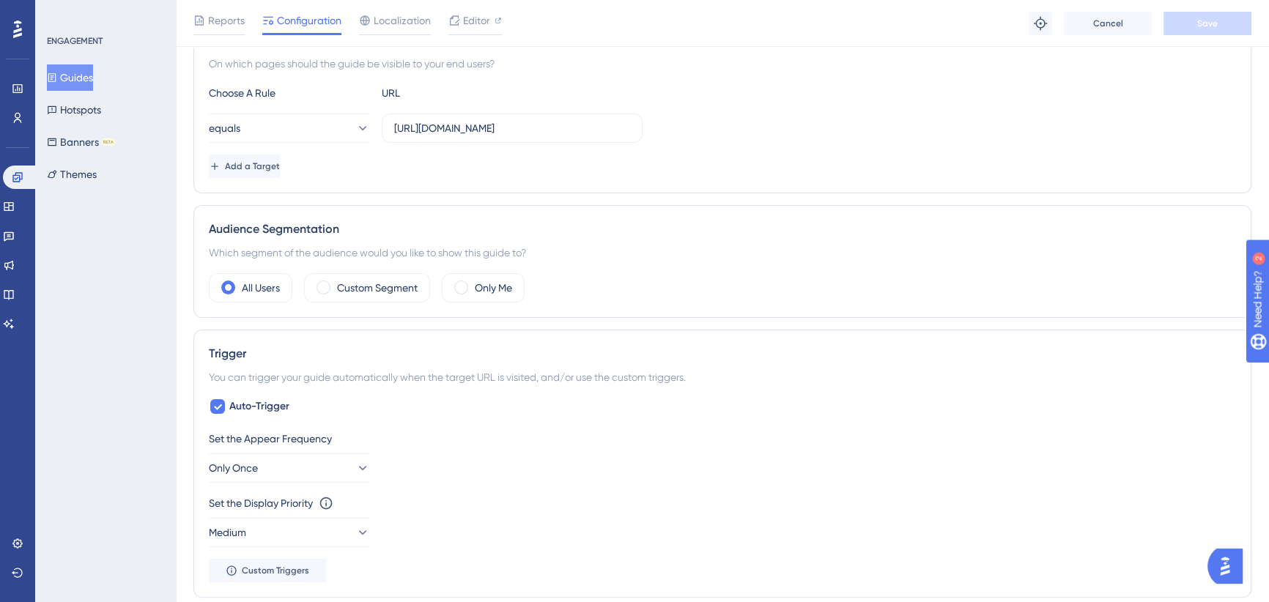
scroll to position [466, 0]
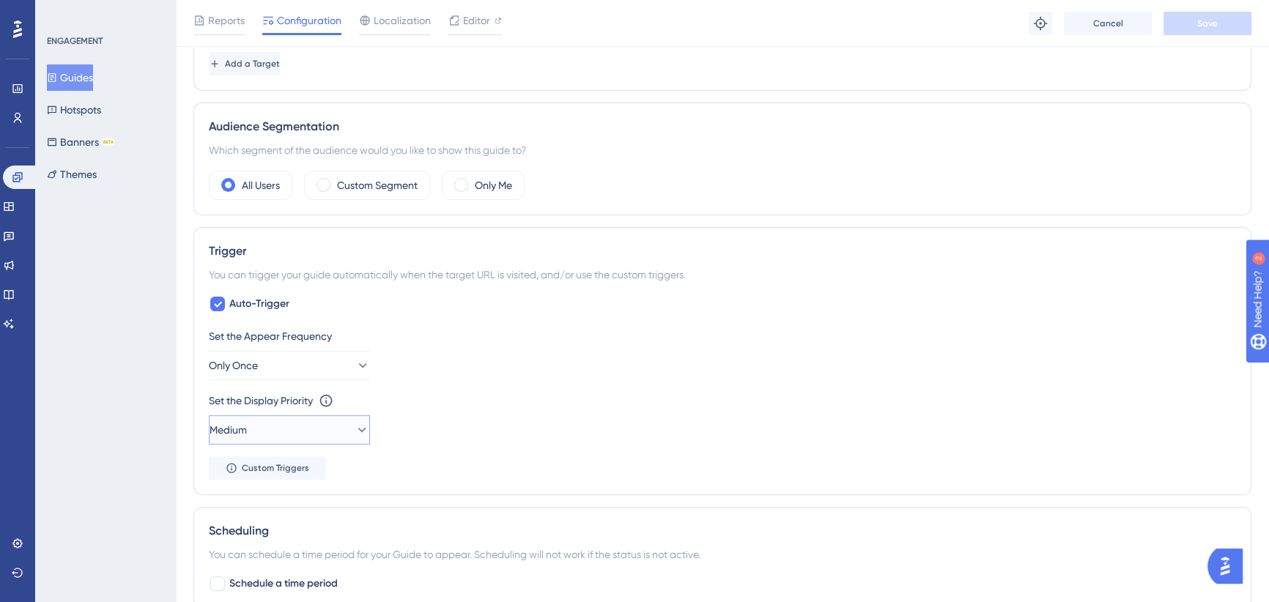
click at [289, 424] on button "Medium" at bounding box center [289, 430] width 161 height 29
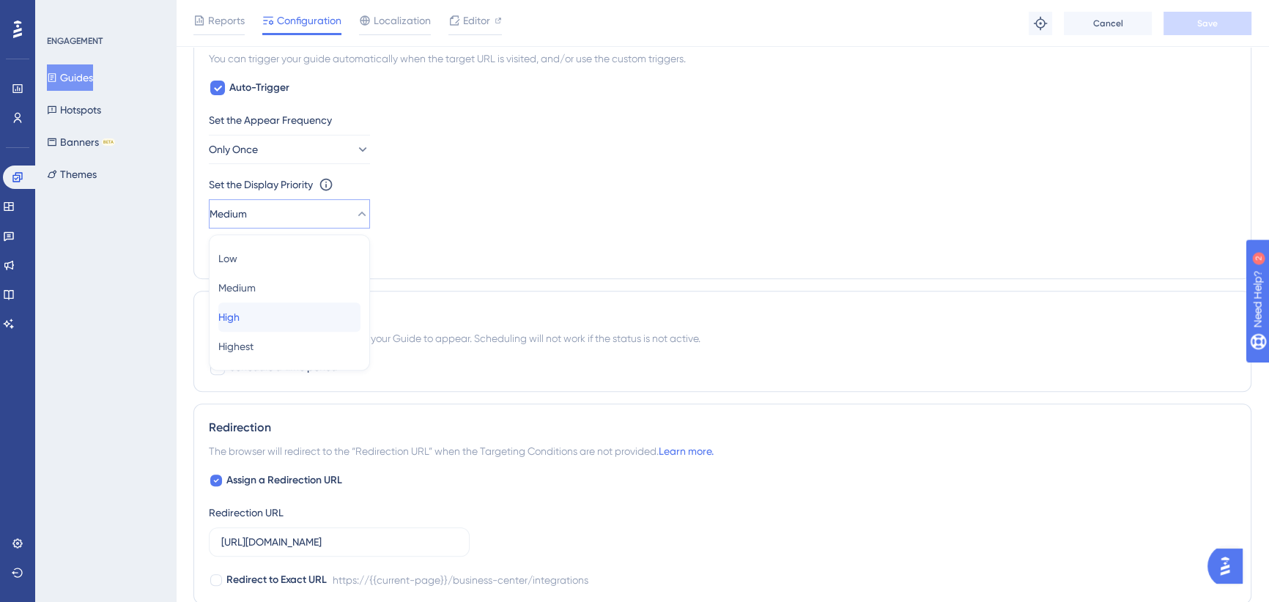
click at [253, 312] on div "High High" at bounding box center [289, 317] width 142 height 29
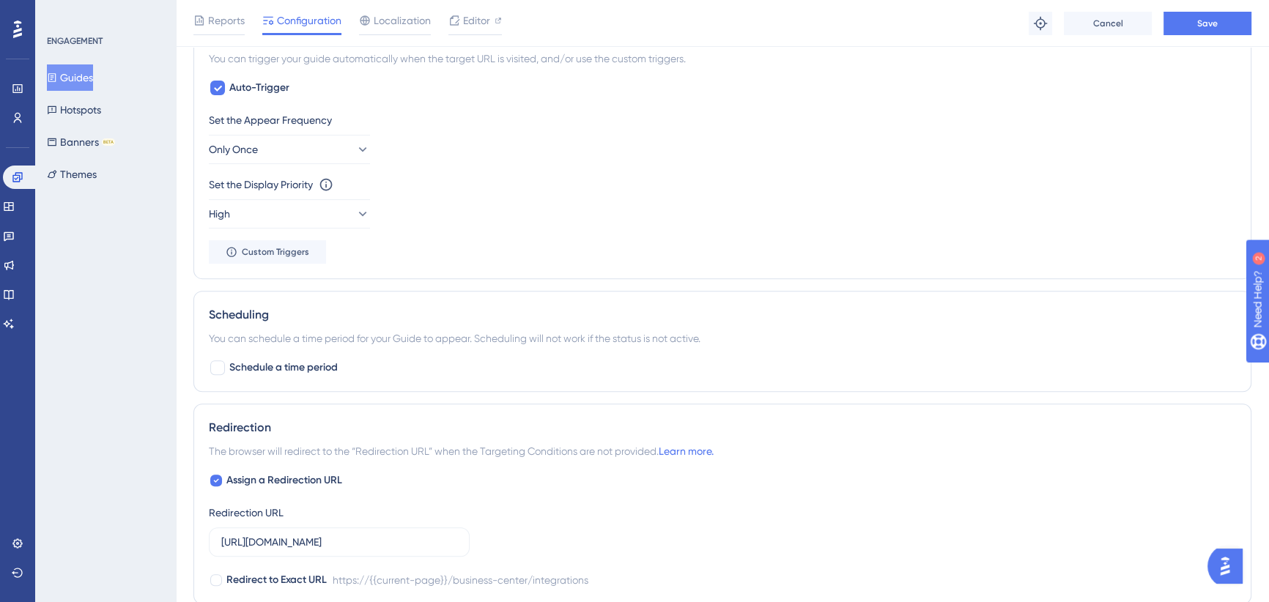
click at [480, 261] on div "Set the Appear Frequency Only Once Set the Display Priority This option will se…" at bounding box center [722, 187] width 1027 height 152
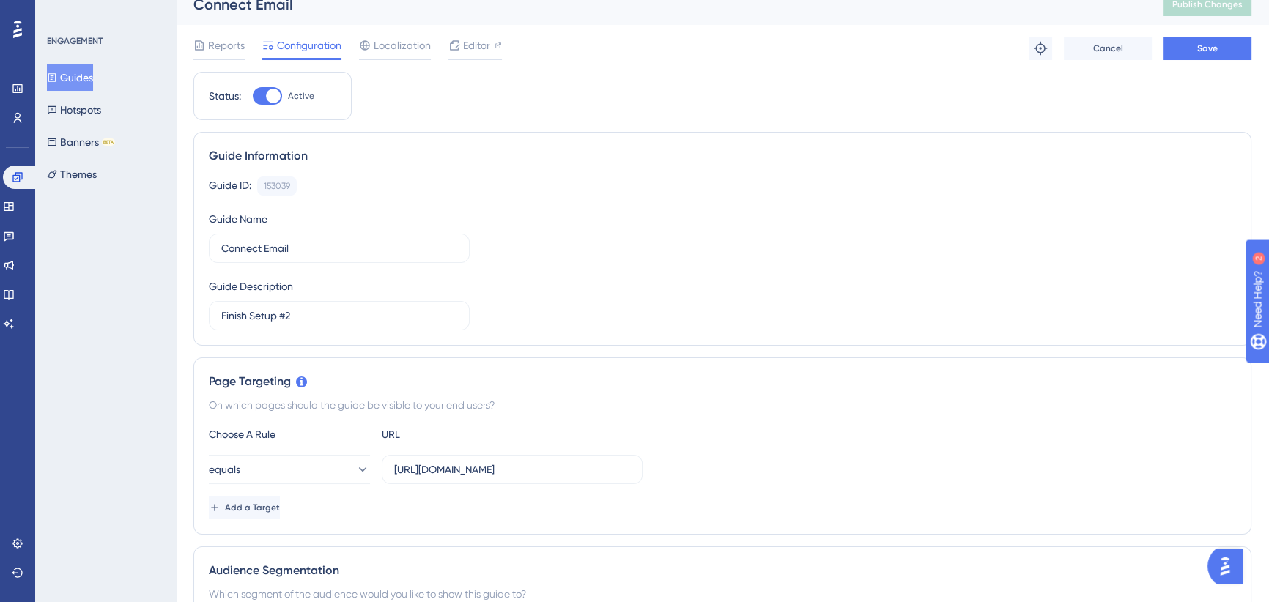
scroll to position [0, 0]
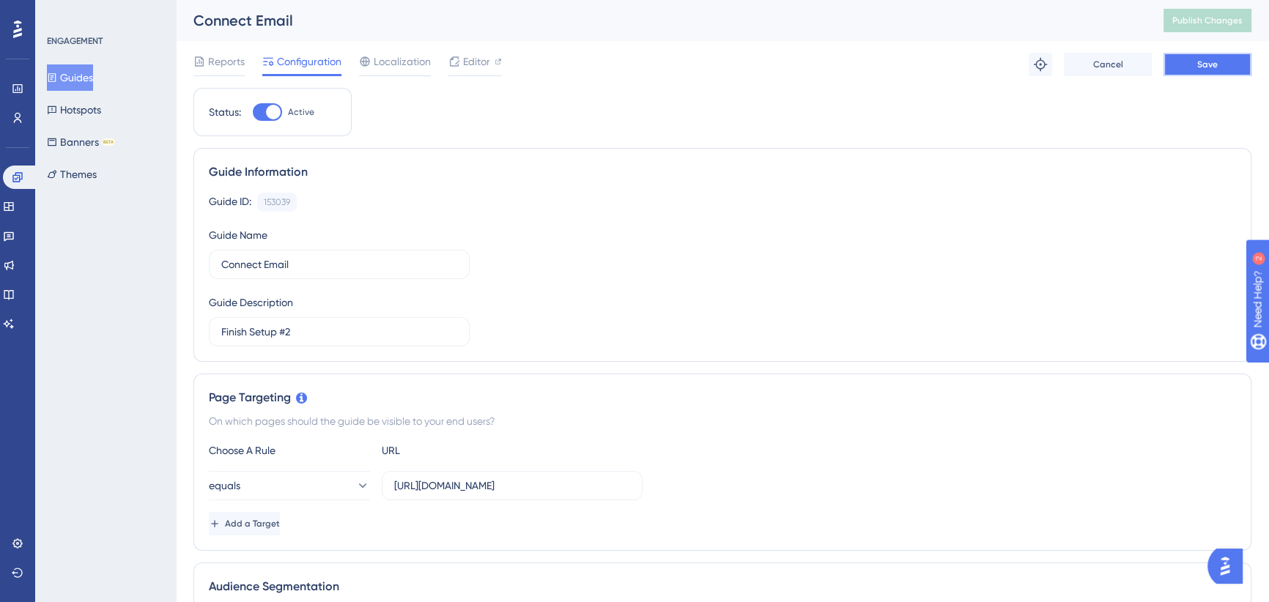
click at [1190, 64] on button "Save" at bounding box center [1208, 64] width 88 height 23
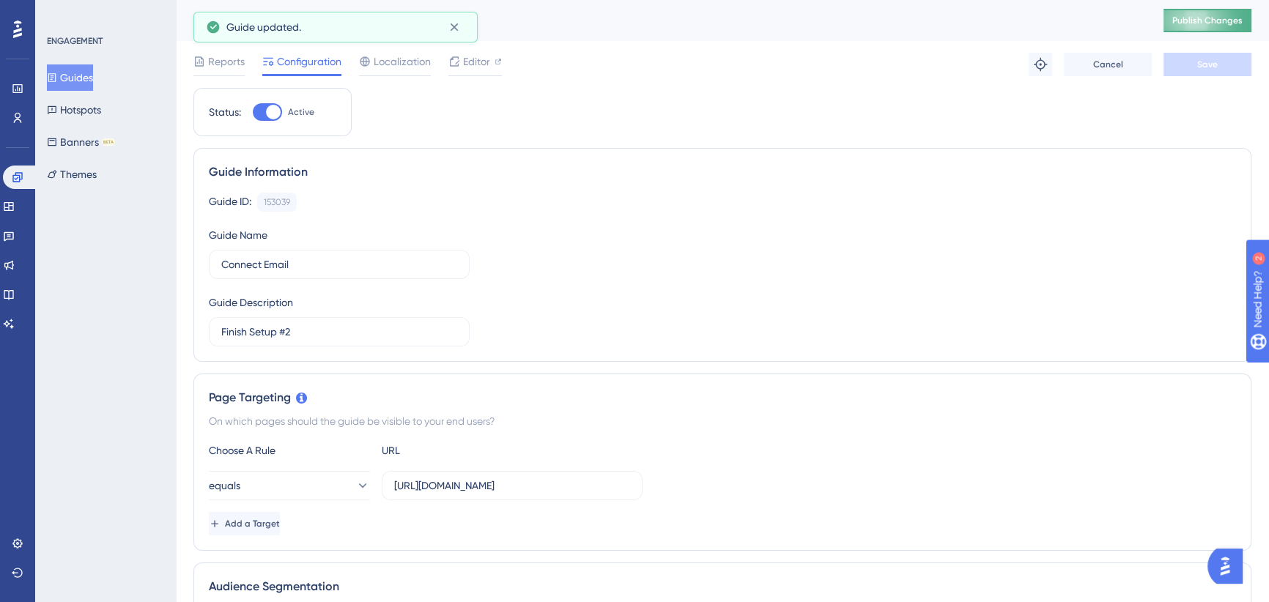
click at [1199, 28] on button "Publish Changes" at bounding box center [1208, 20] width 88 height 23
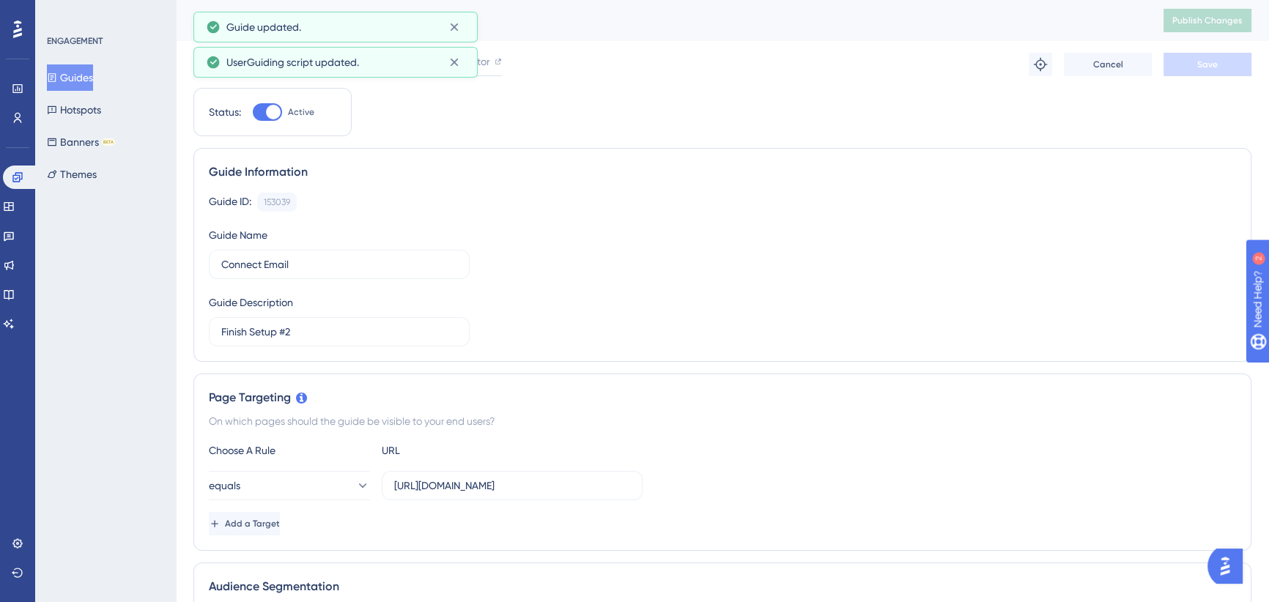
click at [83, 73] on button "Guides" at bounding box center [70, 77] width 46 height 26
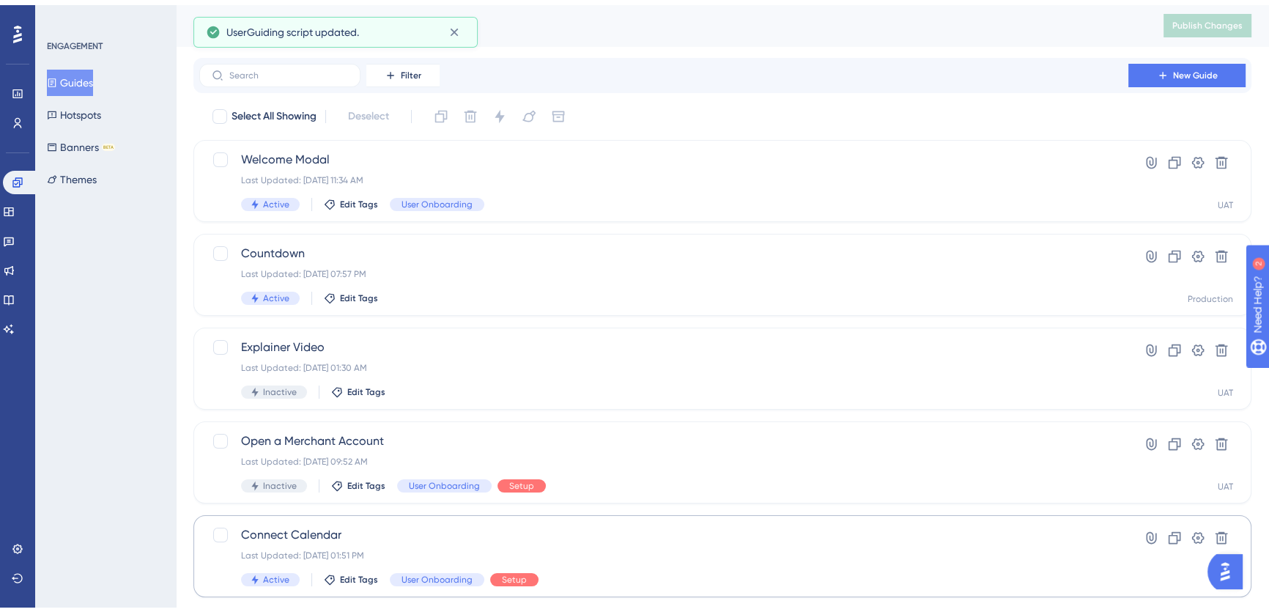
scroll to position [133, 0]
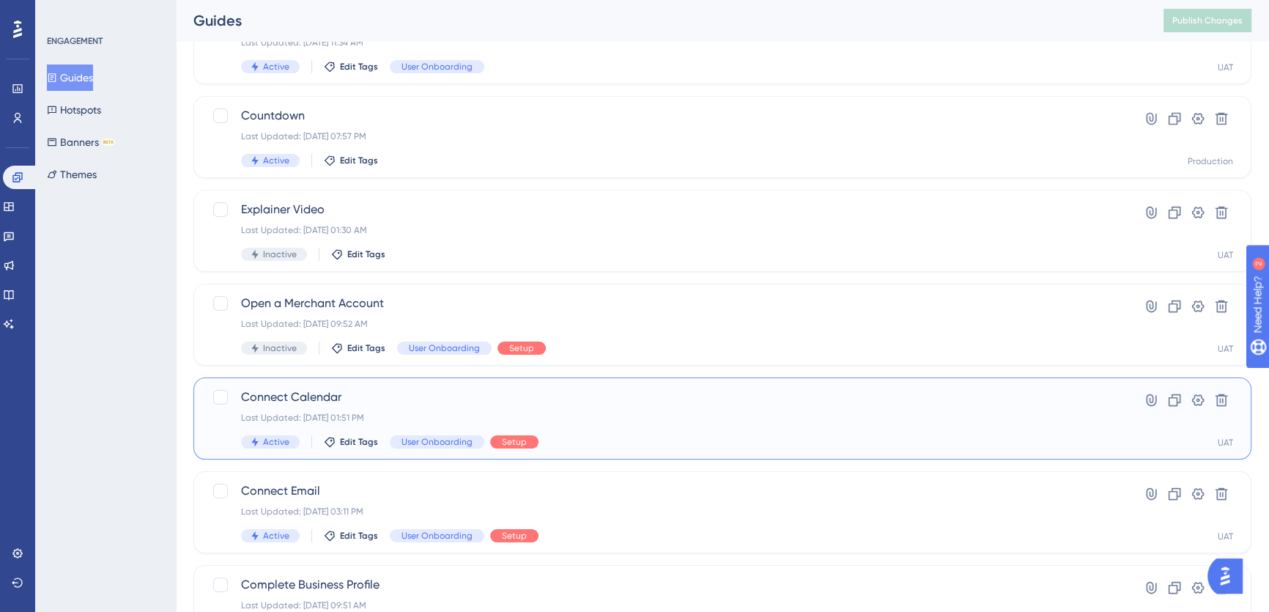
click at [475, 400] on span "Connect Calendar" at bounding box center [664, 397] width 846 height 18
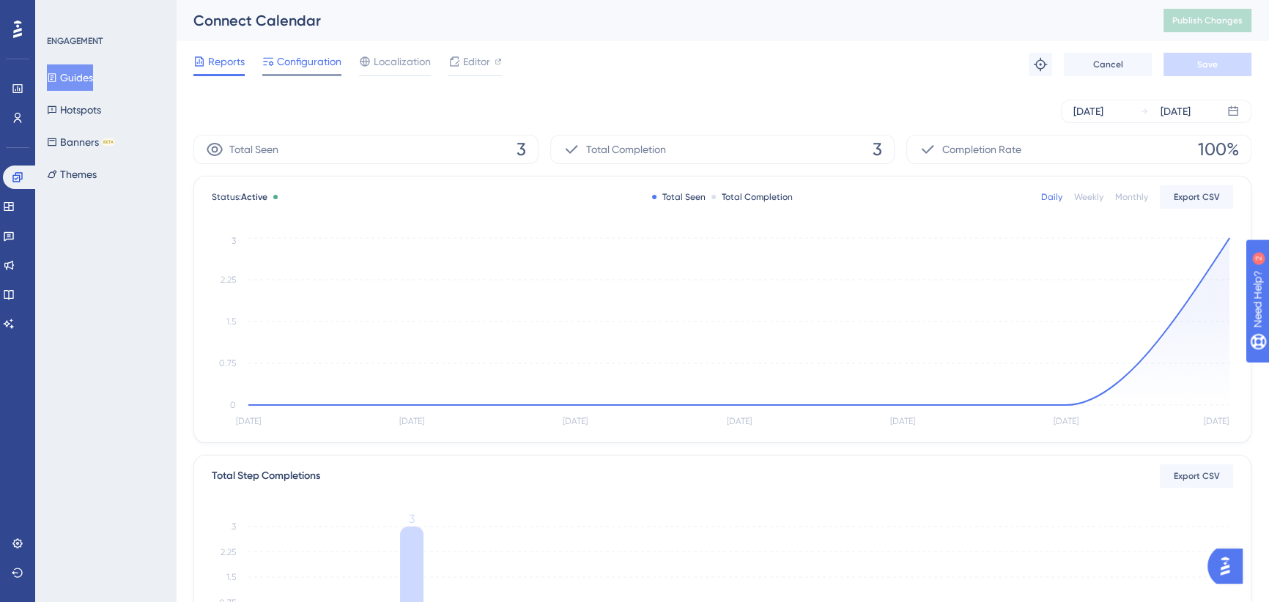
click at [307, 60] on span "Configuration" at bounding box center [309, 62] width 64 height 18
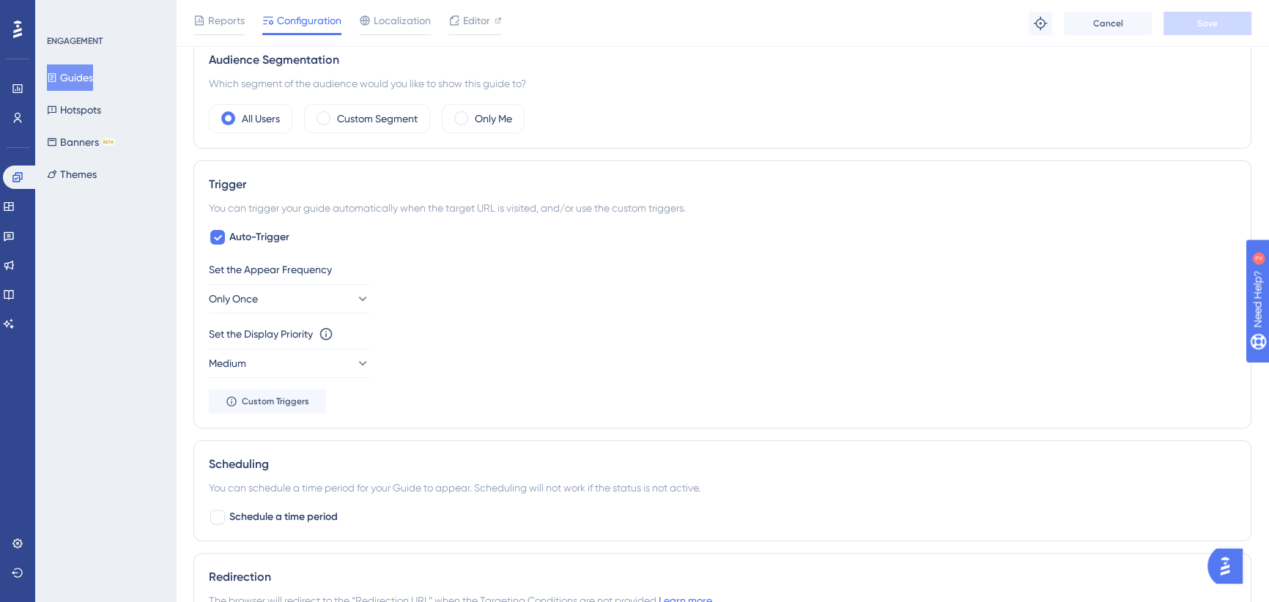
scroll to position [266, 0]
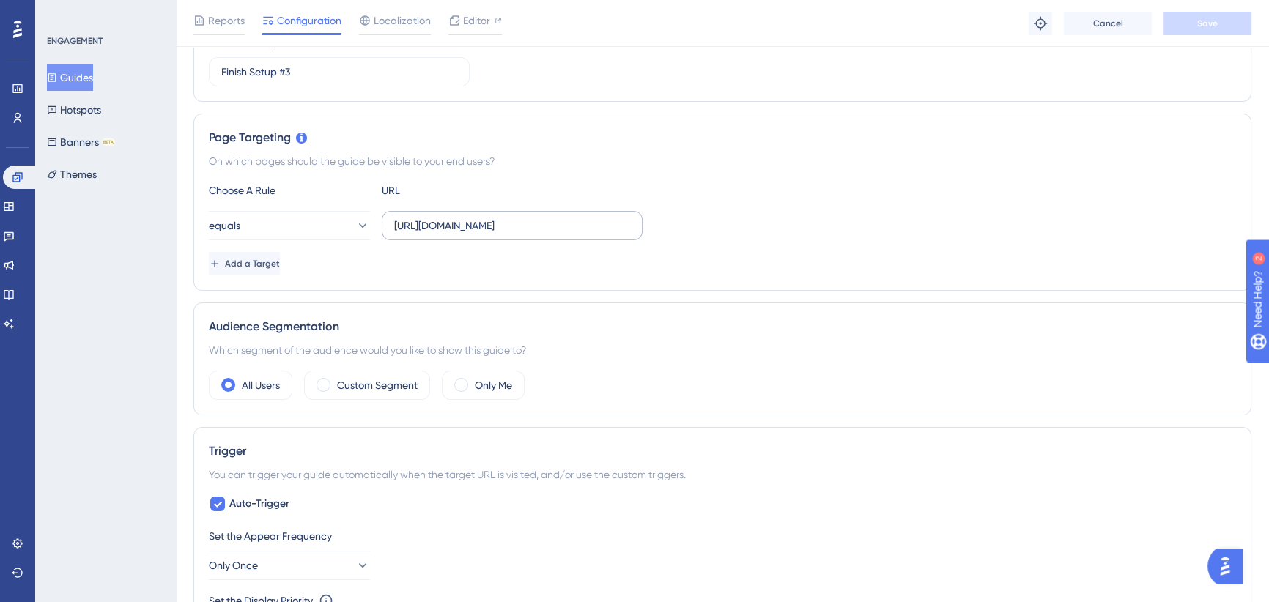
click at [539, 214] on label "[URL][DOMAIN_NAME]" at bounding box center [512, 225] width 261 height 29
click at [539, 218] on input "[URL][DOMAIN_NAME]" at bounding box center [512, 226] width 236 height 16
click at [506, 221] on input "[URL][DOMAIN_NAME]" at bounding box center [512, 226] width 236 height 16
click at [627, 279] on div "Page Targeting On which pages should the guide be visible to your end users? Ch…" at bounding box center [722, 202] width 1058 height 177
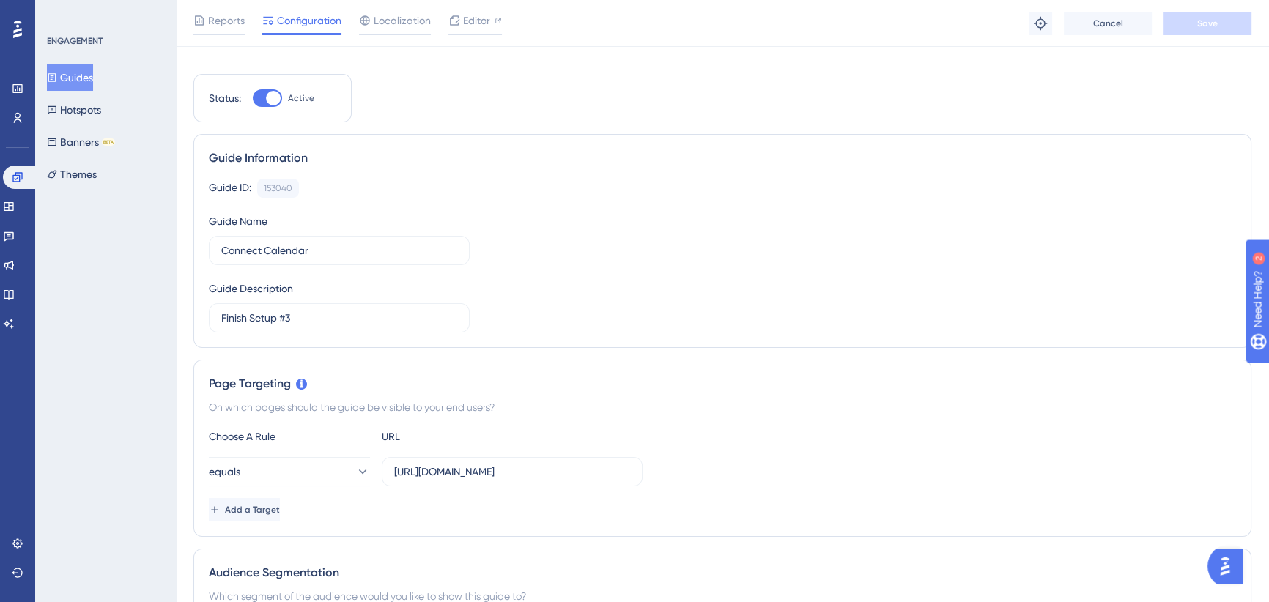
scroll to position [0, 0]
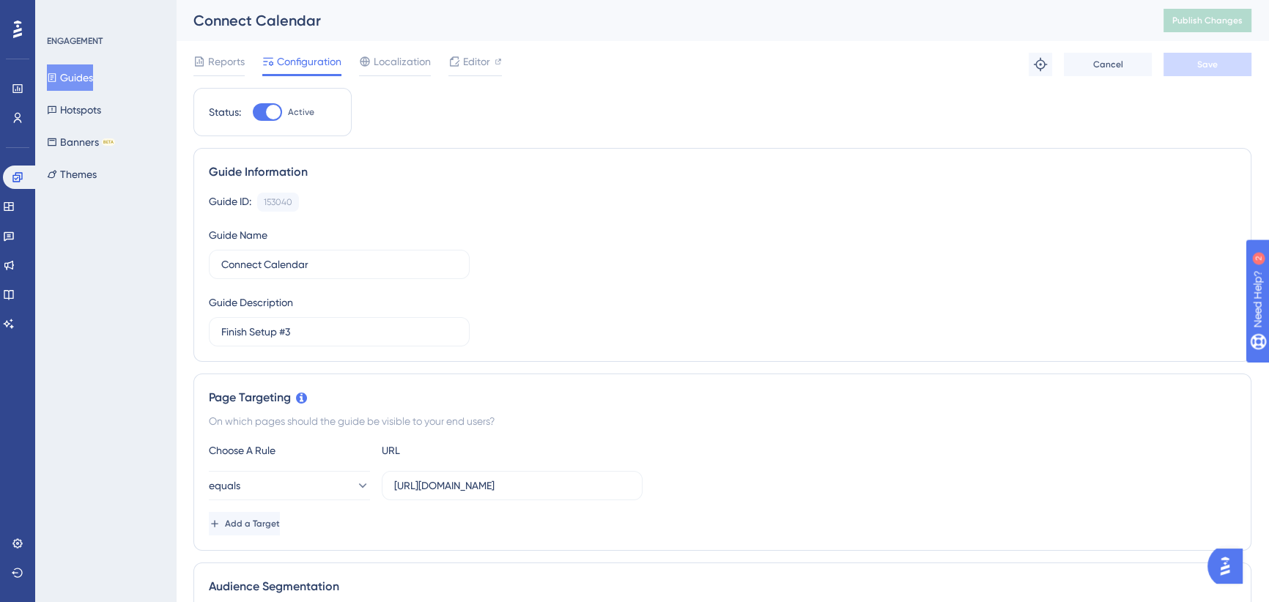
click at [93, 75] on button "Guides" at bounding box center [70, 77] width 46 height 26
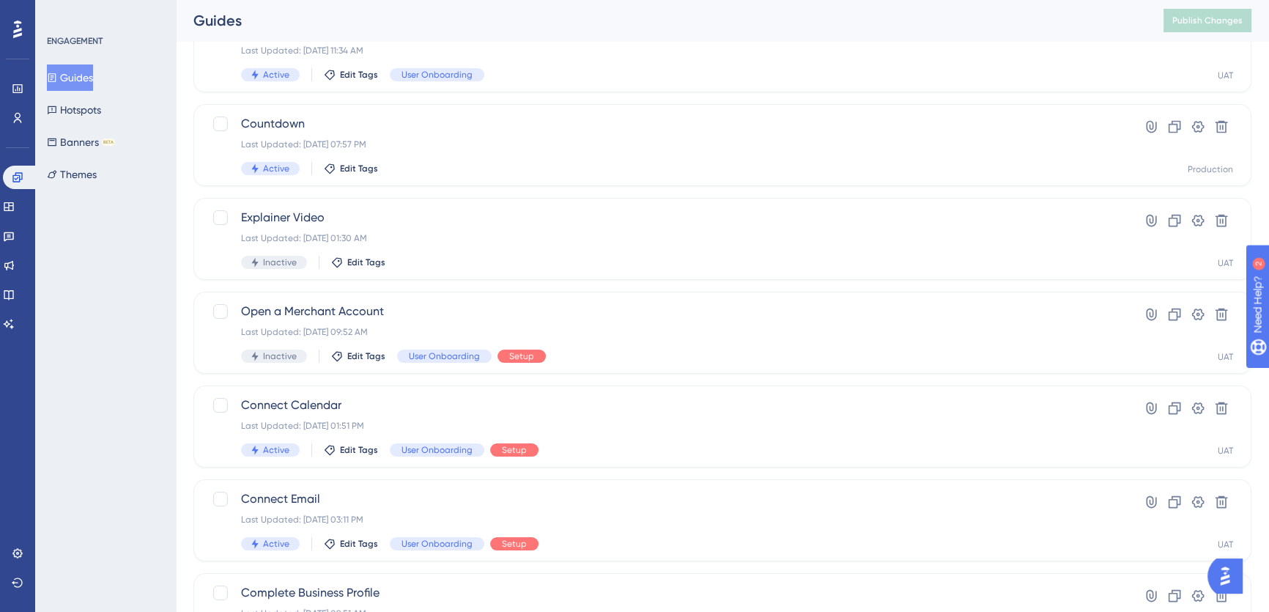
scroll to position [133, 0]
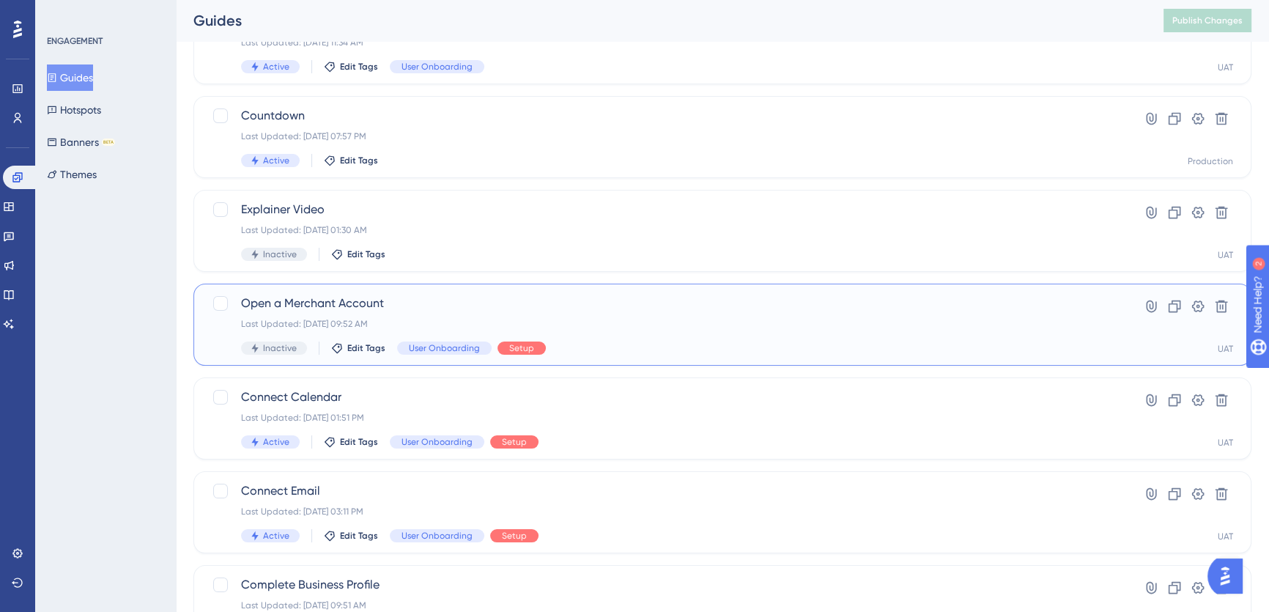
click at [488, 310] on span "Open a Merchant Account" at bounding box center [664, 304] width 846 height 18
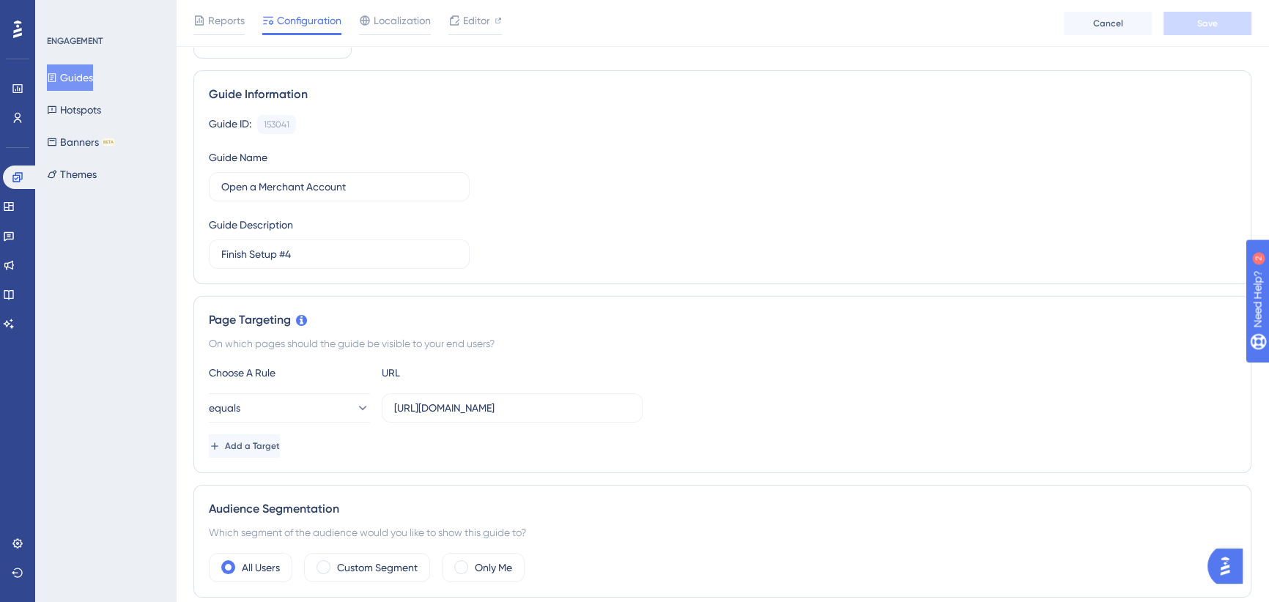
scroll to position [133, 0]
